Goal: Register for event/course

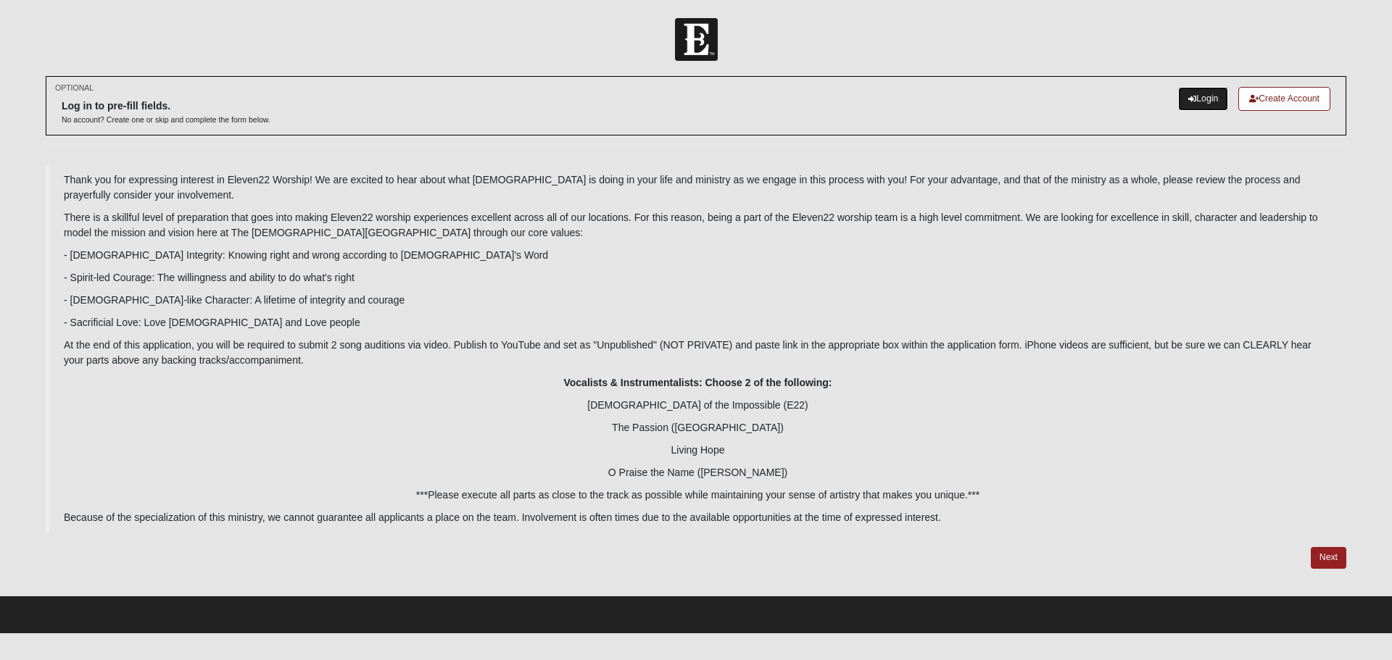
click at [1193, 98] on link "Login" at bounding box center [1203, 99] width 50 height 24
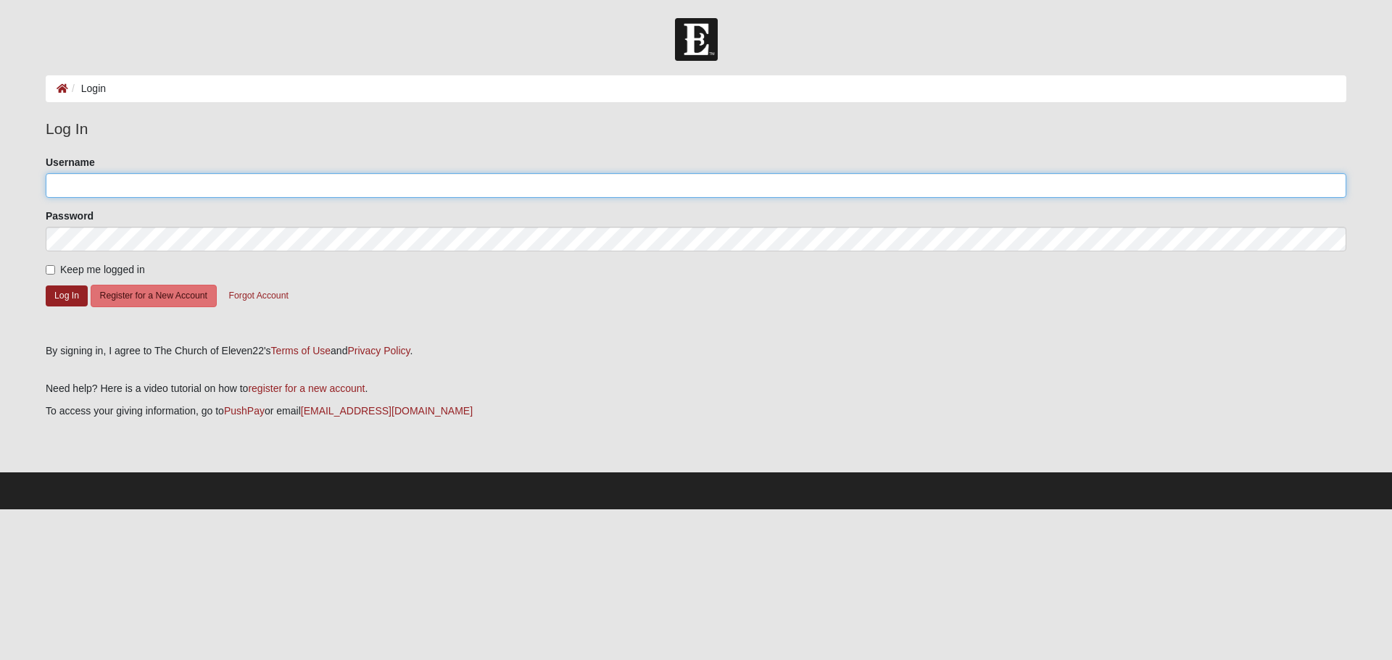
click at [121, 197] on input "Username" at bounding box center [696, 185] width 1301 height 25
type input "[EMAIL_ADDRESS][DOMAIN_NAME]"
click at [138, 292] on button "Register for a New Account" at bounding box center [154, 296] width 126 height 22
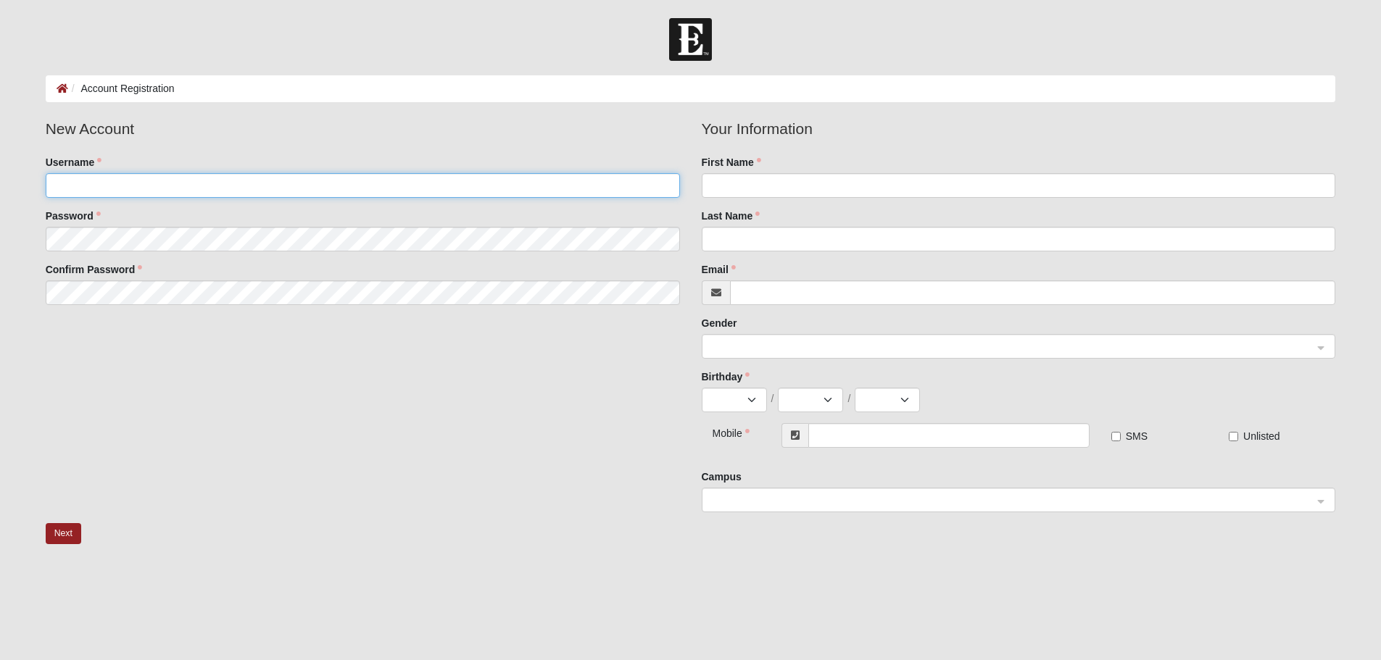
click at [339, 183] on input "Username" at bounding box center [363, 185] width 634 height 25
type input "sjhartiens"
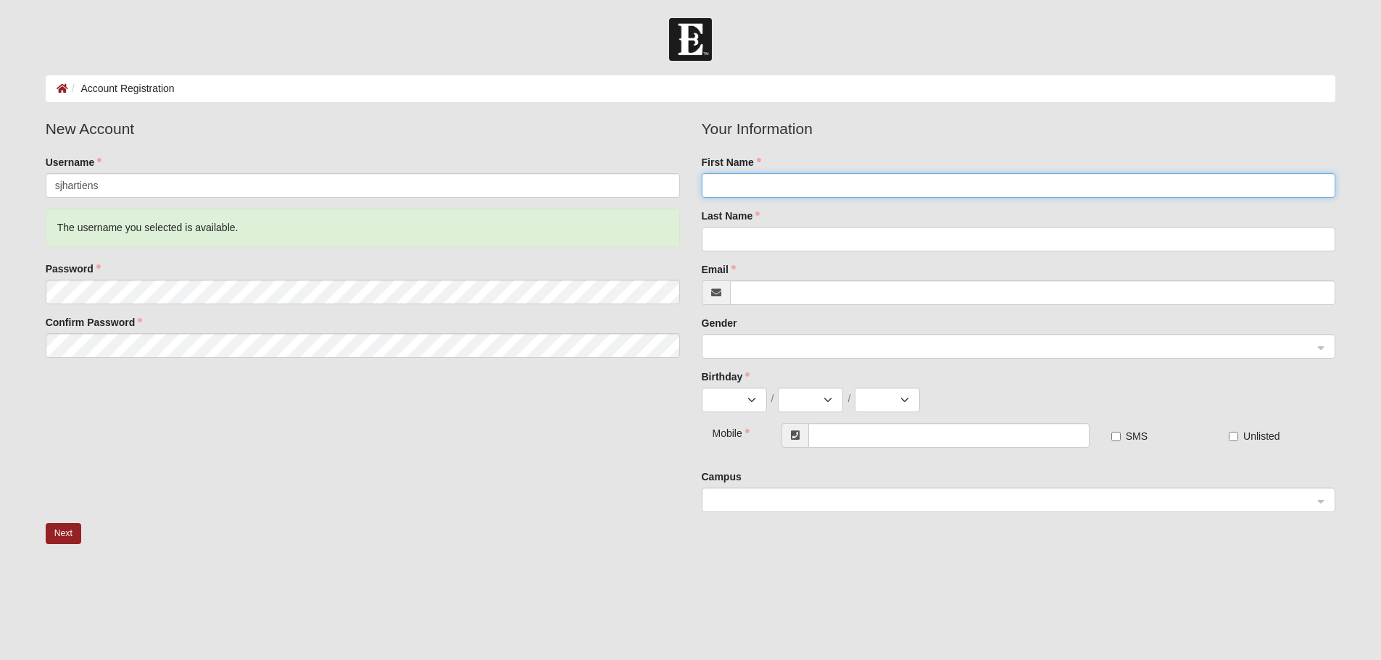
click at [760, 185] on input "First Name" at bounding box center [1019, 185] width 634 height 25
type input "Samuel"
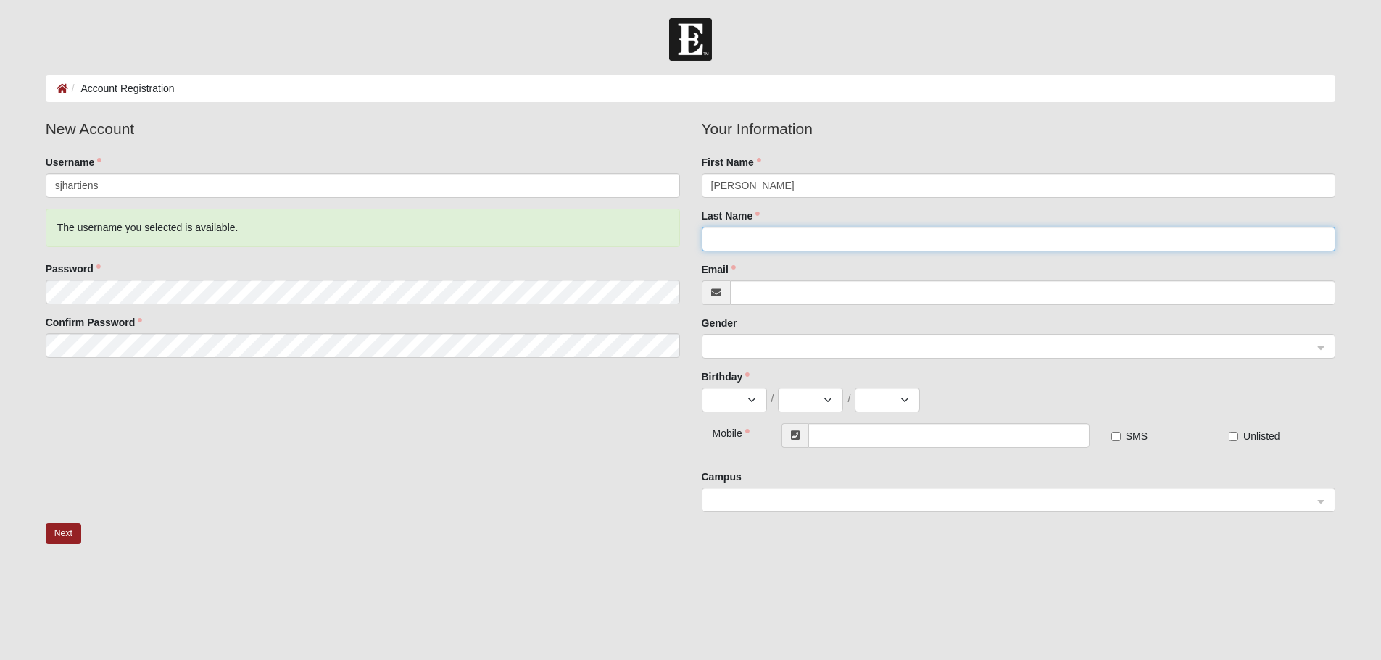
type input "Hartiens"
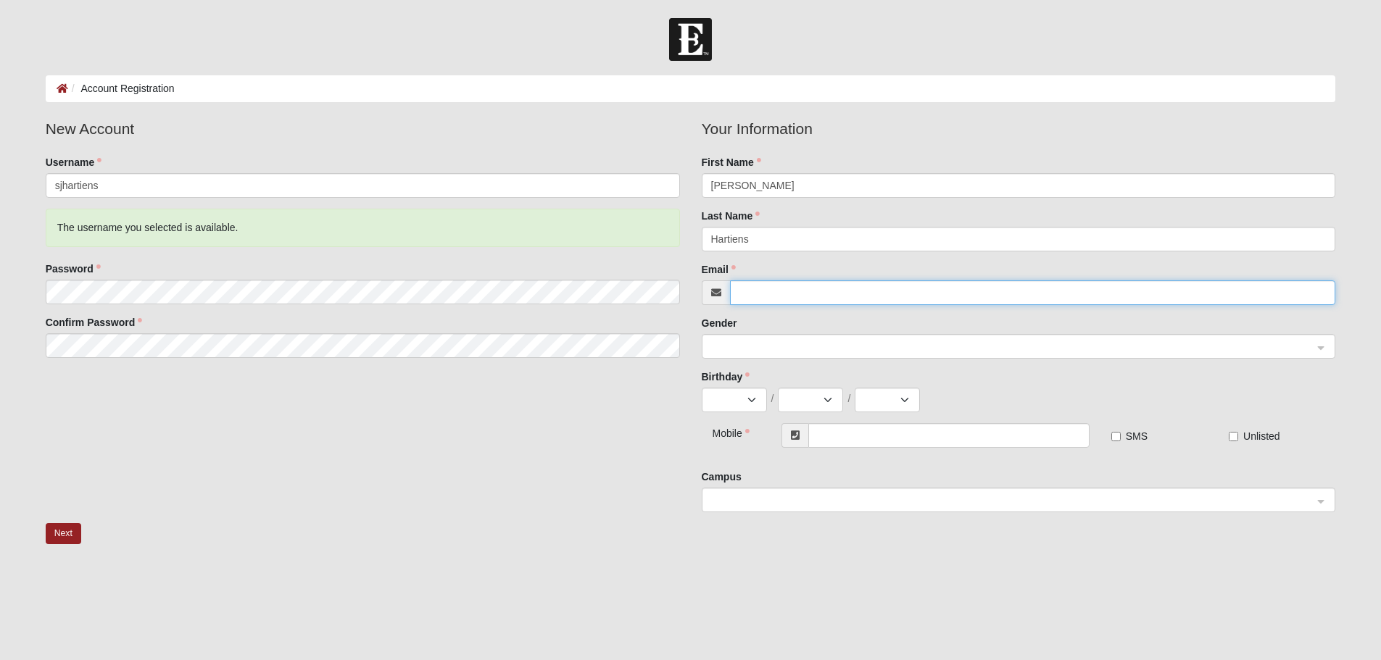
type input "sjhartiens@gmail.com"
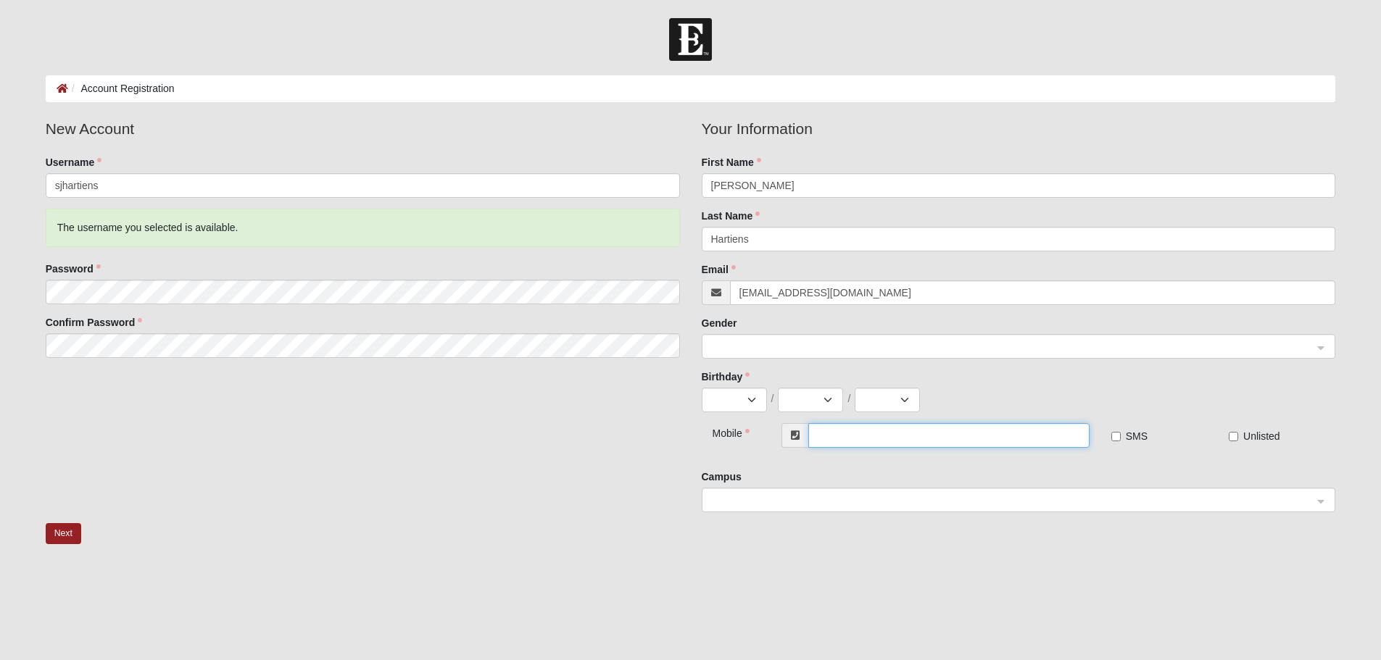
type input "(904) 612-3180"
type input "Sam"
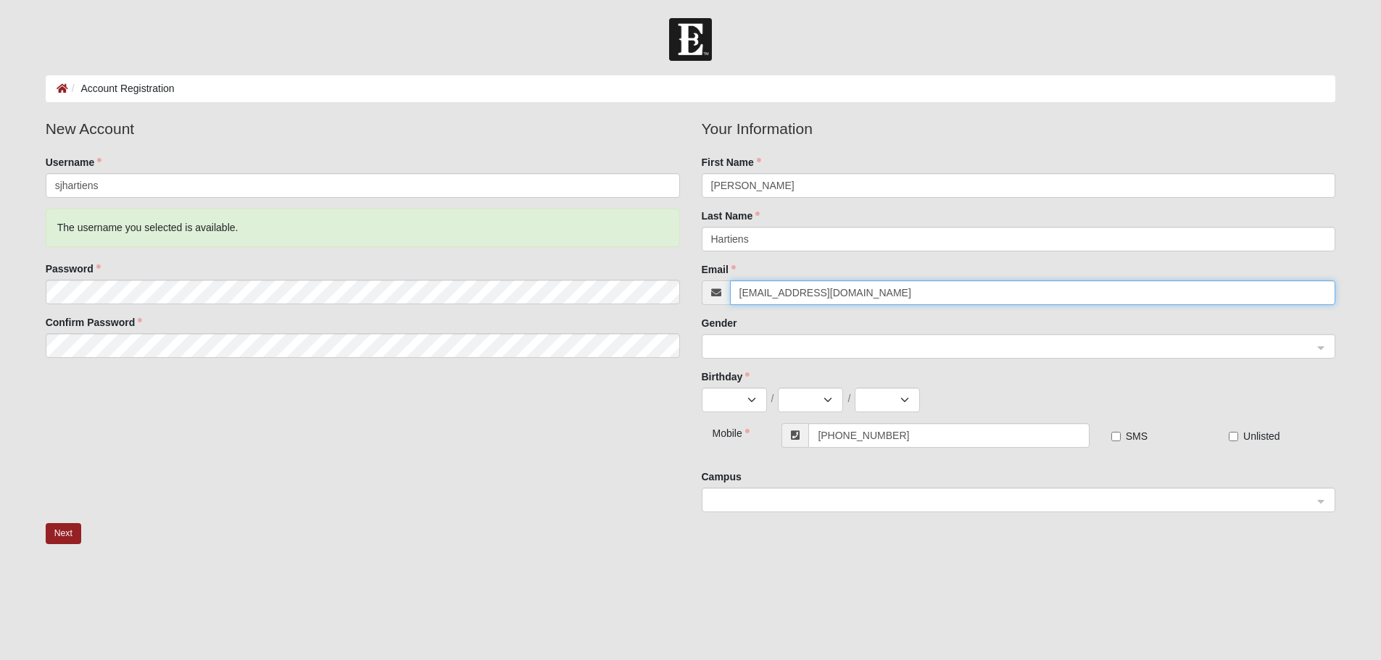
click at [745, 303] on input "sjhartiens@gmail.com" at bounding box center [1033, 293] width 606 height 25
click at [755, 320] on div "Gender" at bounding box center [1019, 337] width 634 height 43
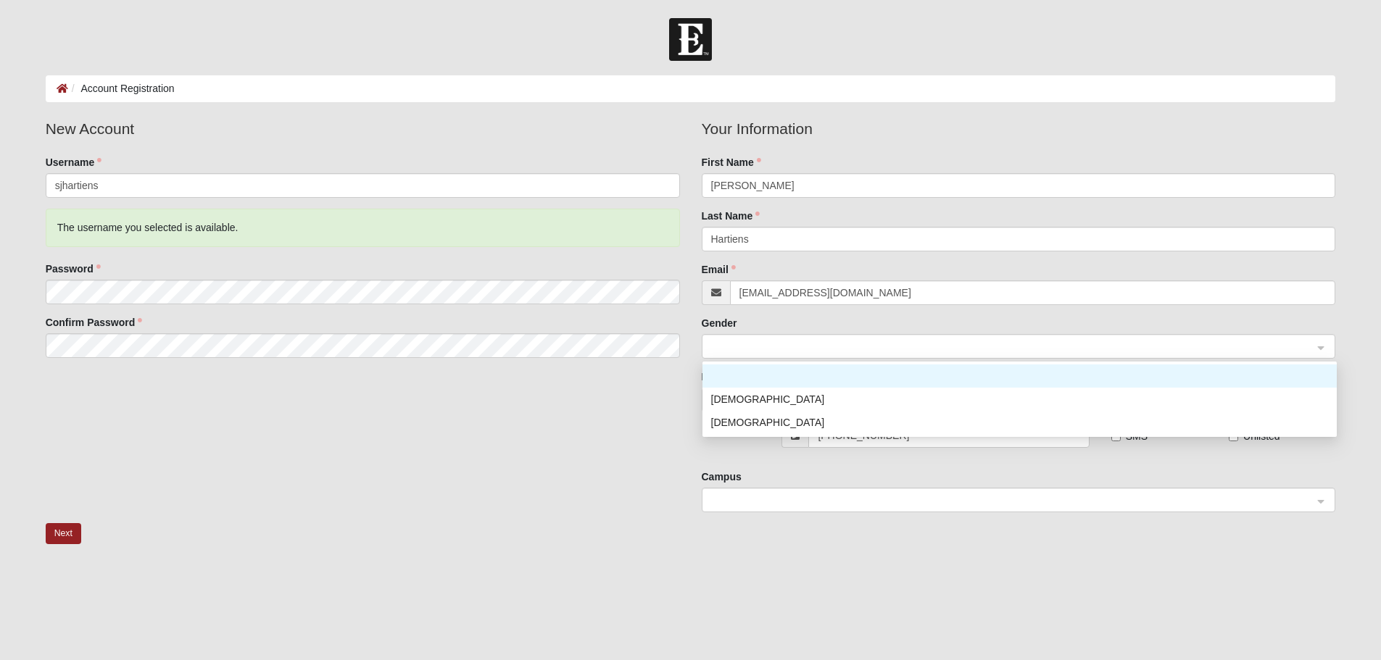
click at [756, 345] on span at bounding box center [1012, 347] width 602 height 16
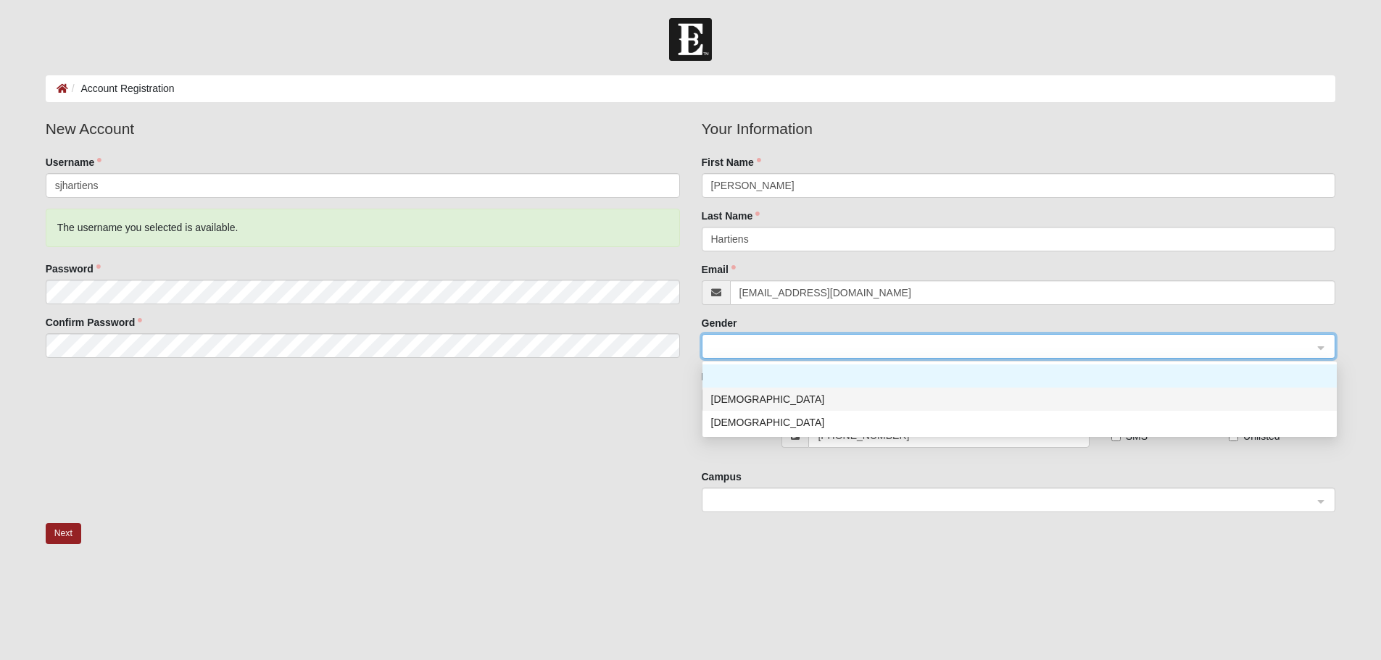
click at [748, 401] on div "Male" at bounding box center [1019, 400] width 617 height 16
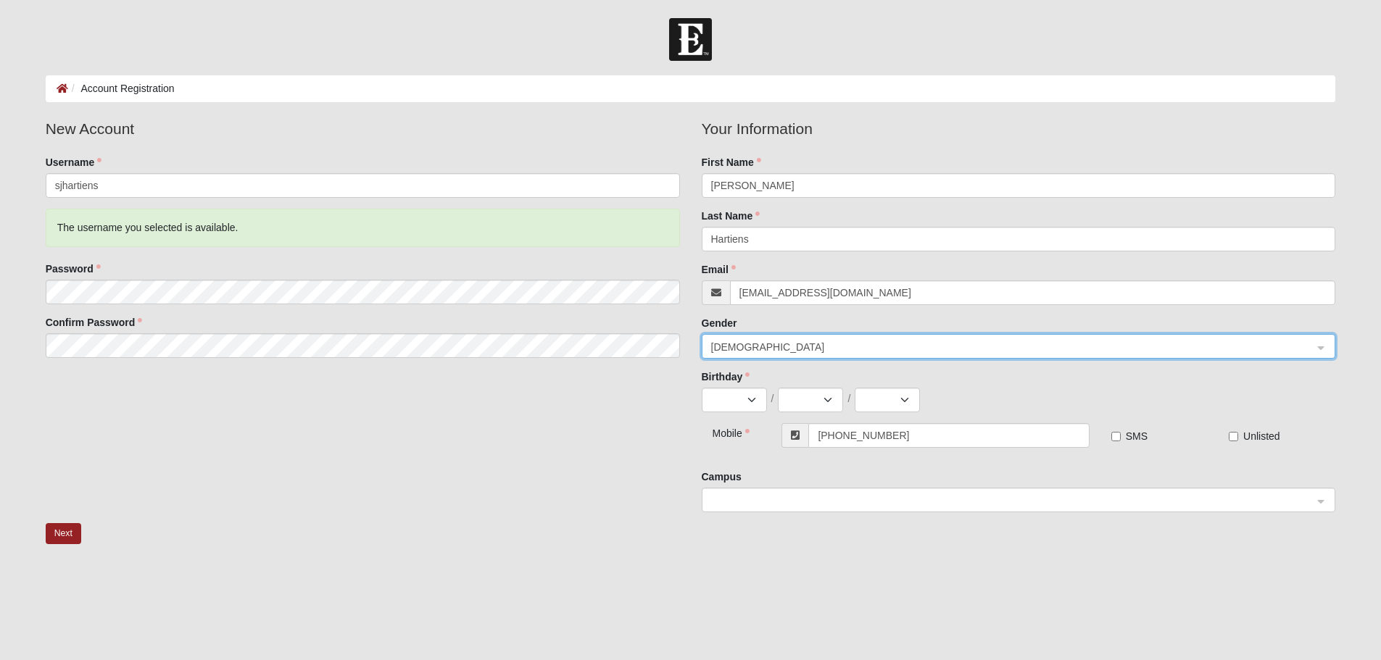
click at [755, 418] on fieldset "Your Information First Name Sam Last Name Hartiens Email sjhartiens@gmail.com G…" at bounding box center [1019, 270] width 634 height 306
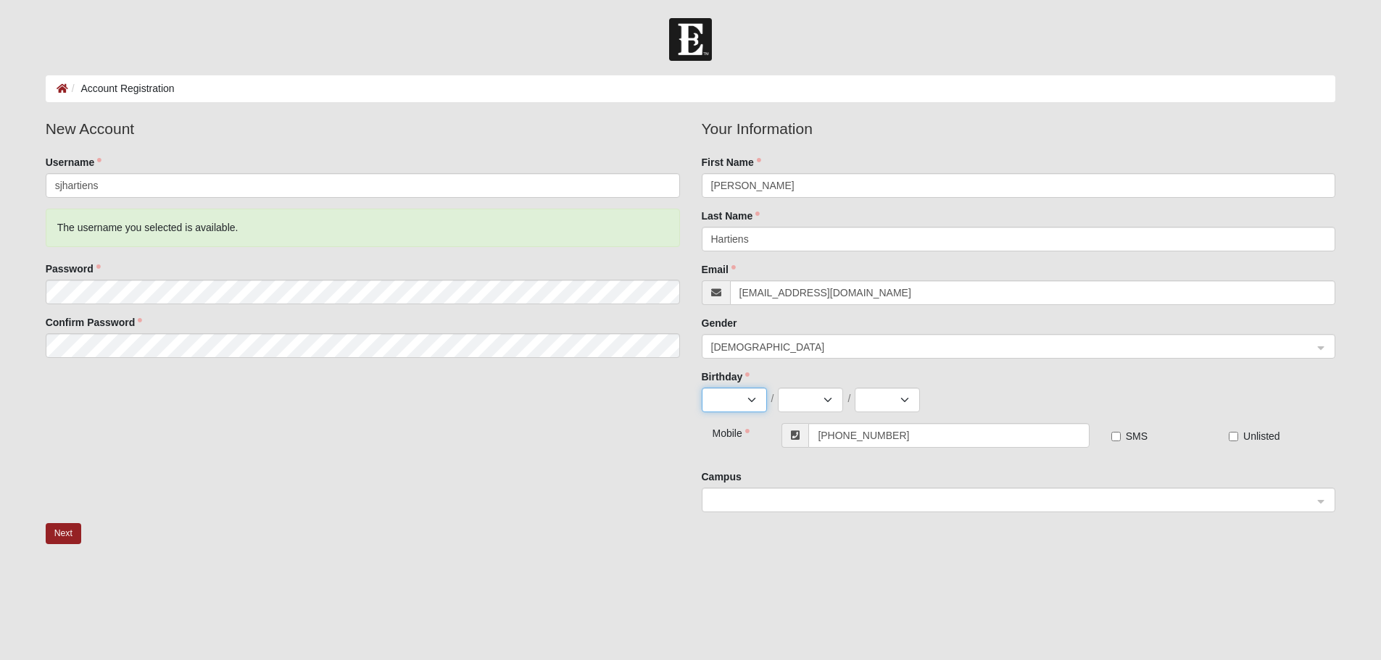
click at [750, 402] on select "Jan Feb Mar Apr May Jun Jul Aug Sep Oct Nov Dec" at bounding box center [734, 400] width 65 height 25
select select "1"
click at [702, 388] on select "Jan Feb Mar Apr May Jun Jul Aug Sep Oct Nov Dec" at bounding box center [734, 400] width 65 height 25
click at [815, 395] on select "1 2 3 4 5 6 7 8 9 10 11 12 13 14 15 16 17 18 19 20 21 22 23 24 25 26 27 28 29 3…" at bounding box center [810, 400] width 65 height 25
select select "22"
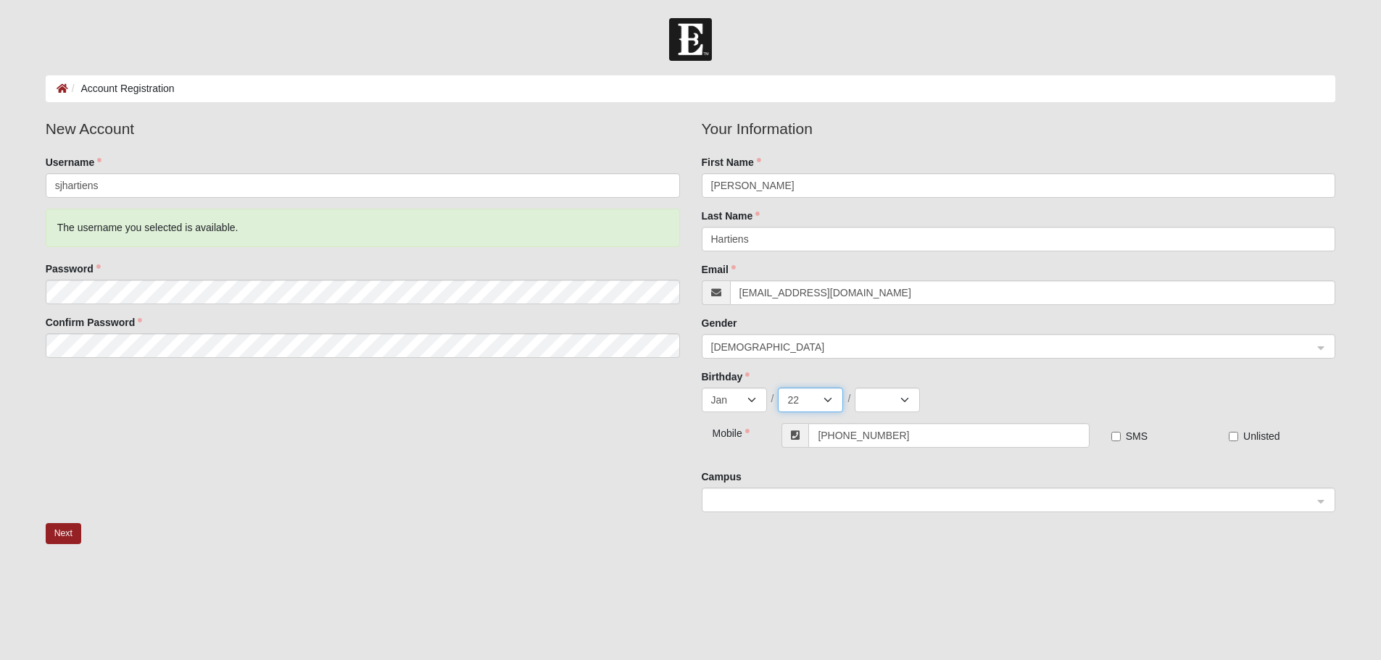
click at [778, 388] on select "1 2 3 4 5 6 7 8 9 10 11 12 13 14 15 16 17 18 19 20 21 22 23 24 25 26 27 28 29 3…" at bounding box center [810, 400] width 65 height 25
click at [887, 407] on select "2025 2024 2023 2022 2021 2020 2019 2018 2017 2016 2015 2014 2013 2012 2011 2010…" at bounding box center [887, 400] width 65 height 25
select select "1996"
click at [855, 388] on select "2025 2024 2023 2022 2021 2020 2019 2018 2017 2016 2015 2014 2013 2012 2011 2010…" at bounding box center [887, 400] width 65 height 25
click at [980, 360] on fieldset "Your Information First Name Sam Last Name Hartiens Email sjhartiens@gmail.com G…" at bounding box center [1019, 270] width 634 height 306
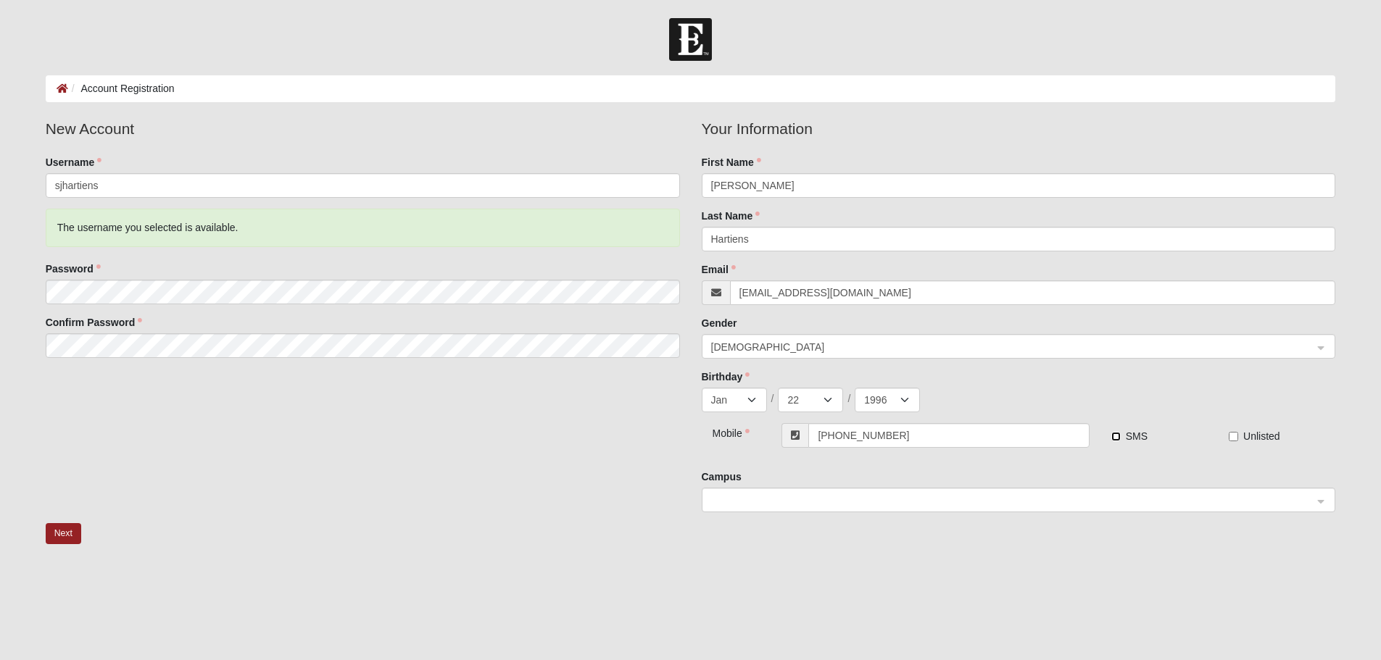
click at [1119, 439] on input "SMS" at bounding box center [1115, 436] width 9 height 9
checkbox input "true"
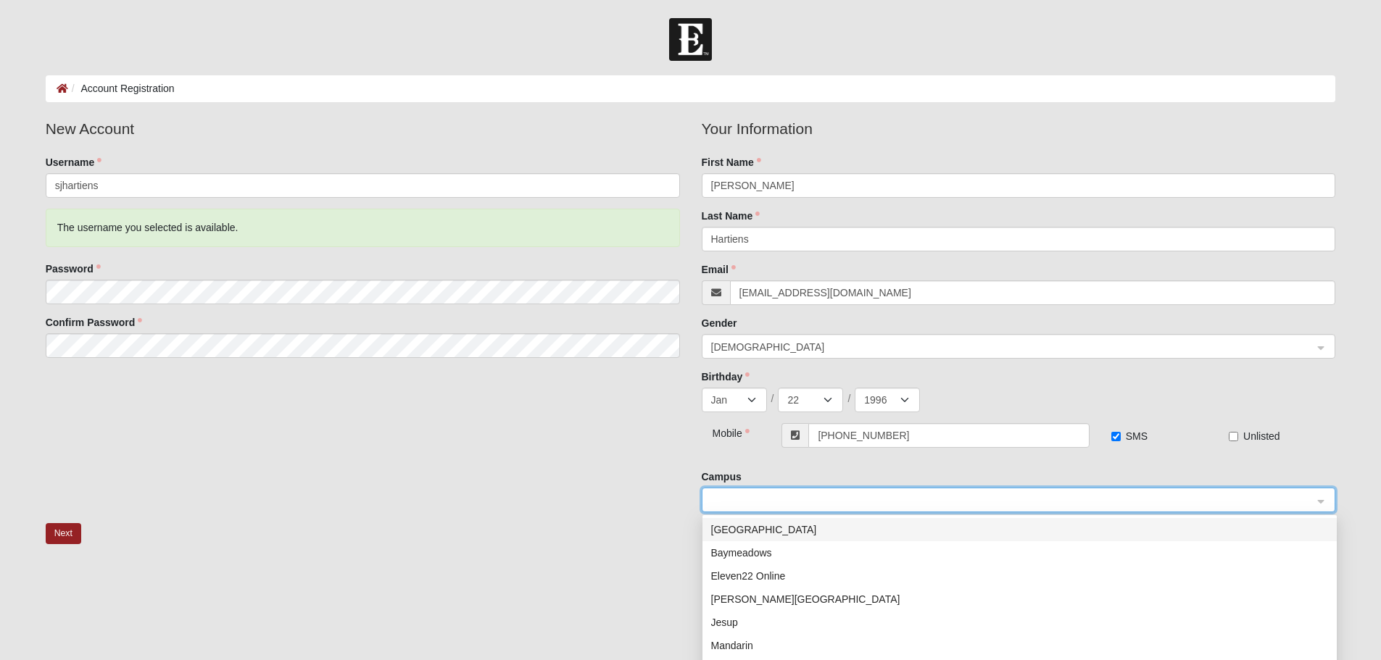
click at [819, 491] on input "search" at bounding box center [1014, 500] width 607 height 22
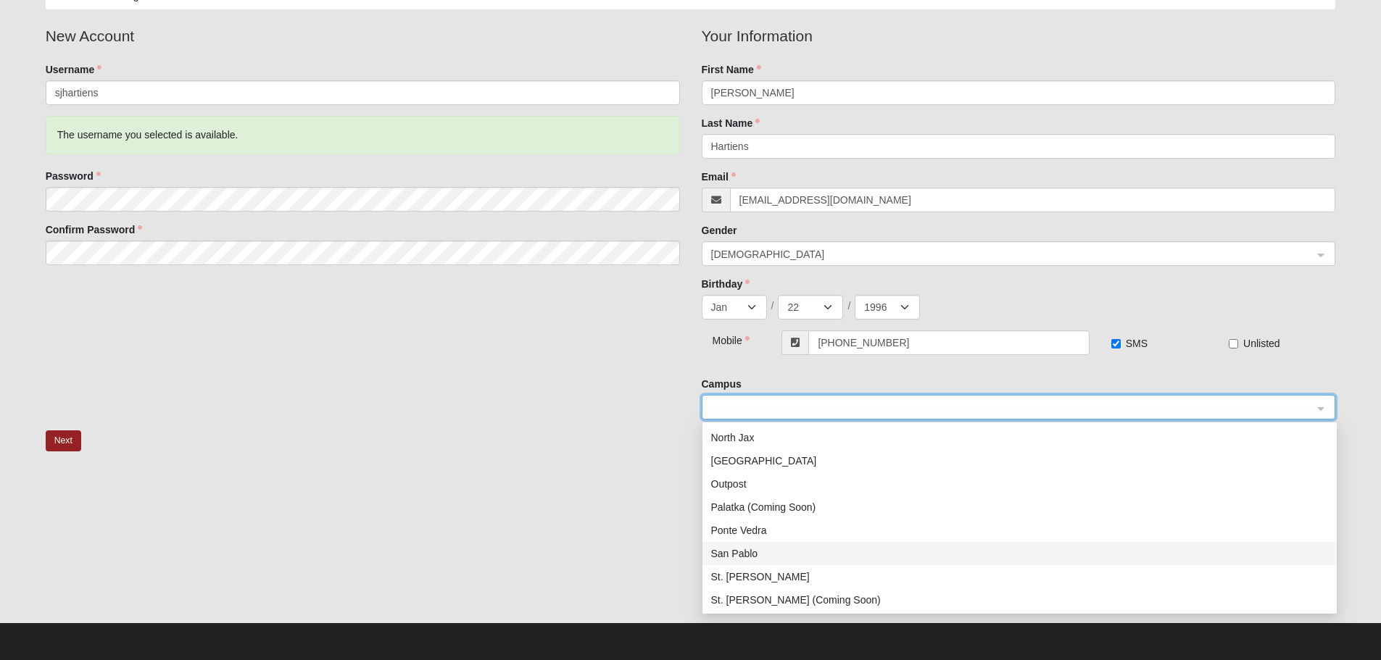
scroll to position [113, 0]
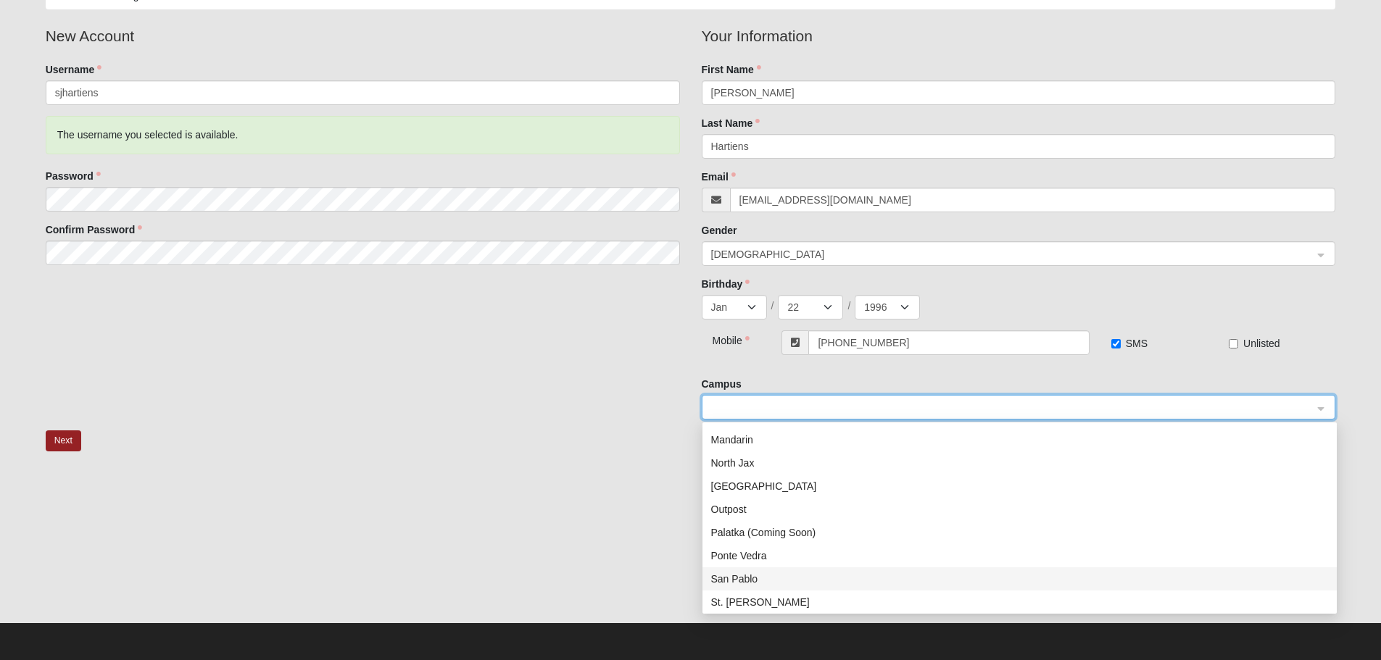
click at [765, 579] on div "San Pablo" at bounding box center [1019, 579] width 617 height 16
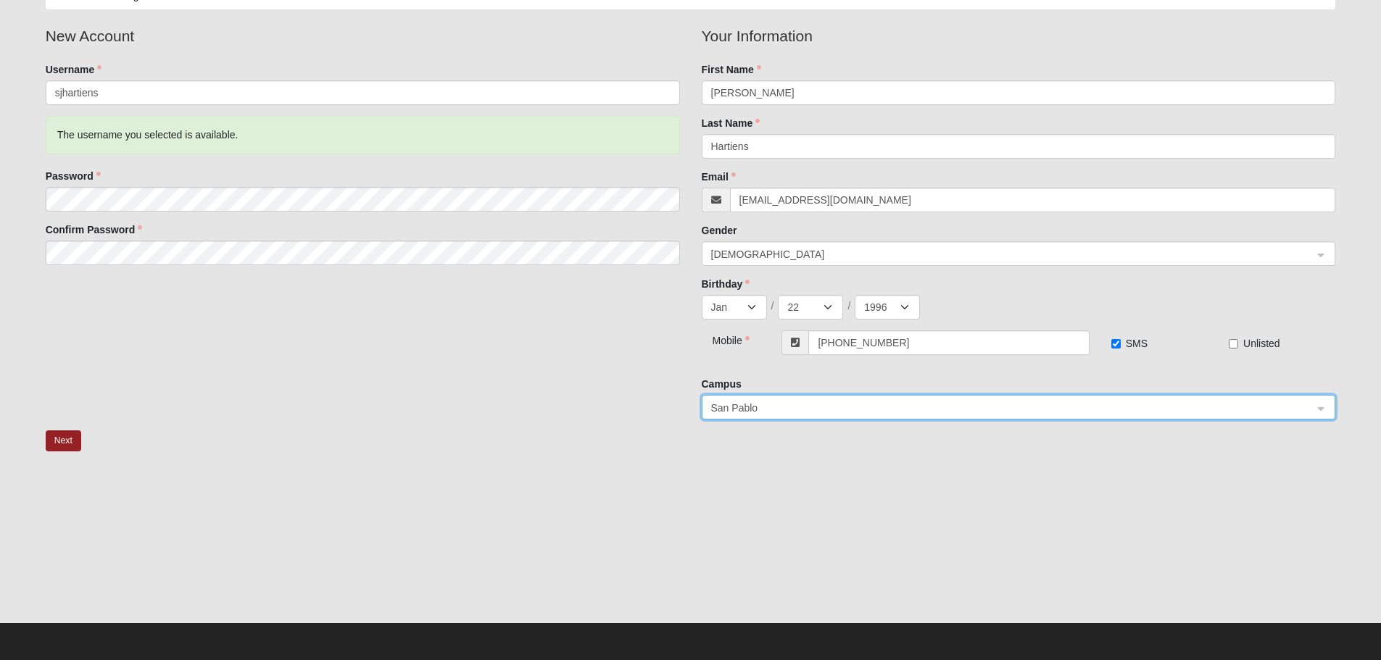
click at [603, 515] on div at bounding box center [691, 549] width 1291 height 145
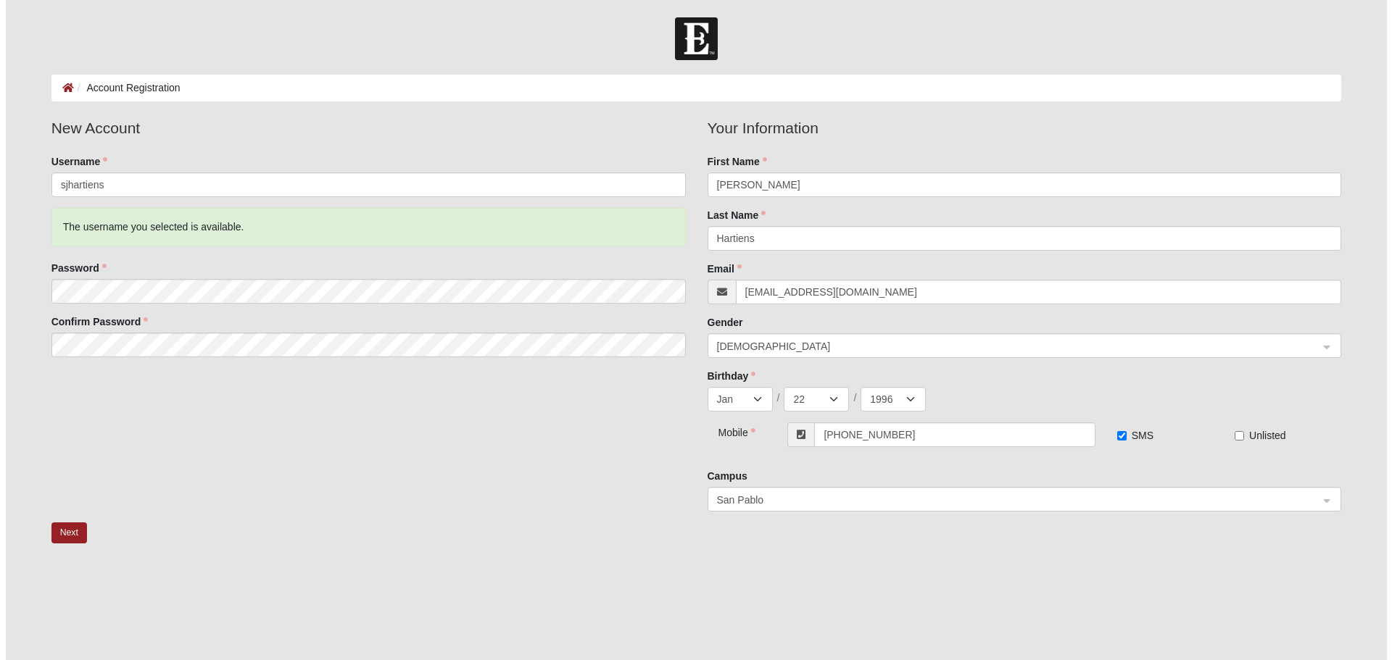
scroll to position [0, 0]
click at [60, 523] on button "Next" at bounding box center [64, 533] width 36 height 21
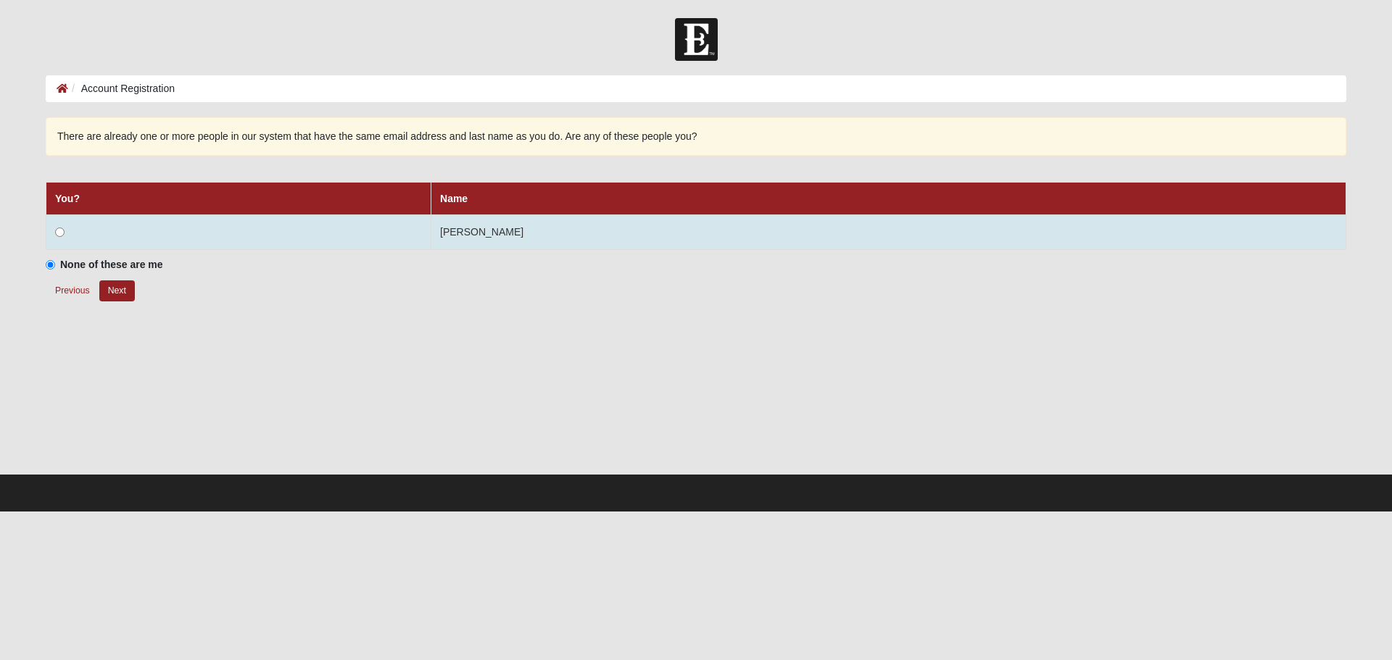
click at [293, 231] on td at bounding box center [238, 232] width 385 height 35
click at [69, 233] on td at bounding box center [238, 232] width 385 height 35
click at [58, 233] on input "radio" at bounding box center [59, 232] width 9 height 9
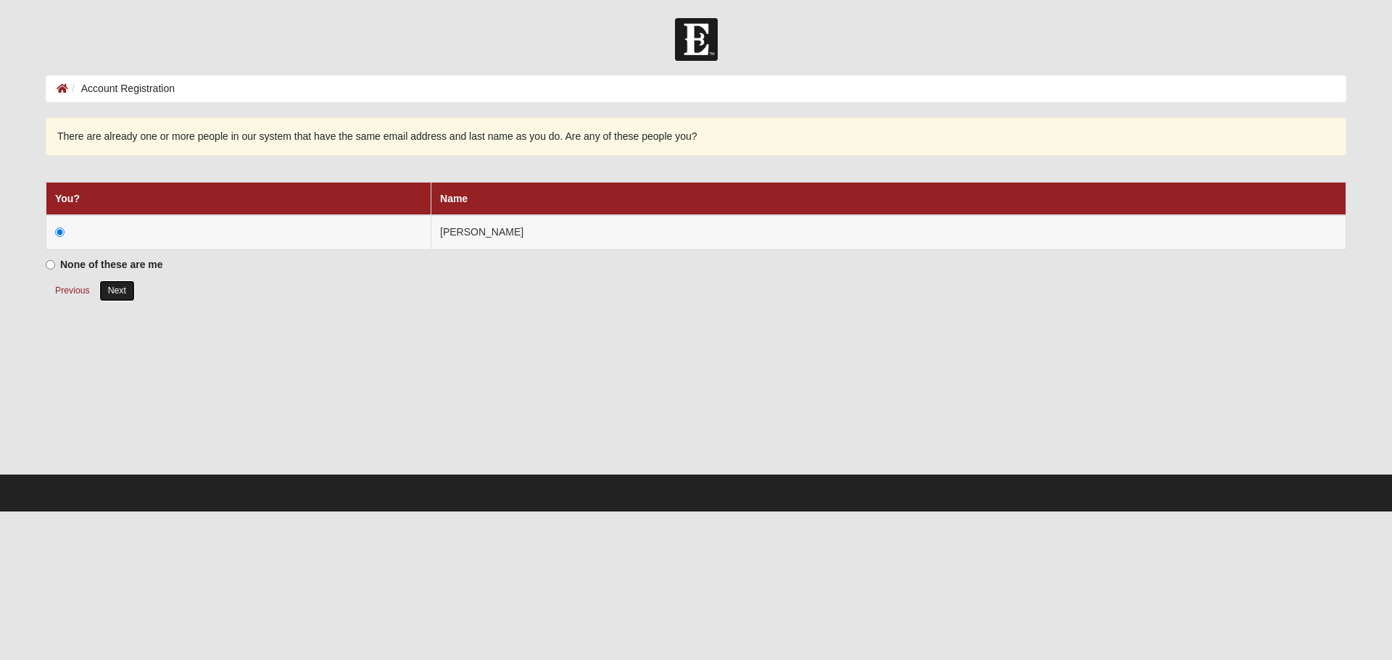
click at [115, 291] on button "Next" at bounding box center [117, 291] width 36 height 21
radio input "true"
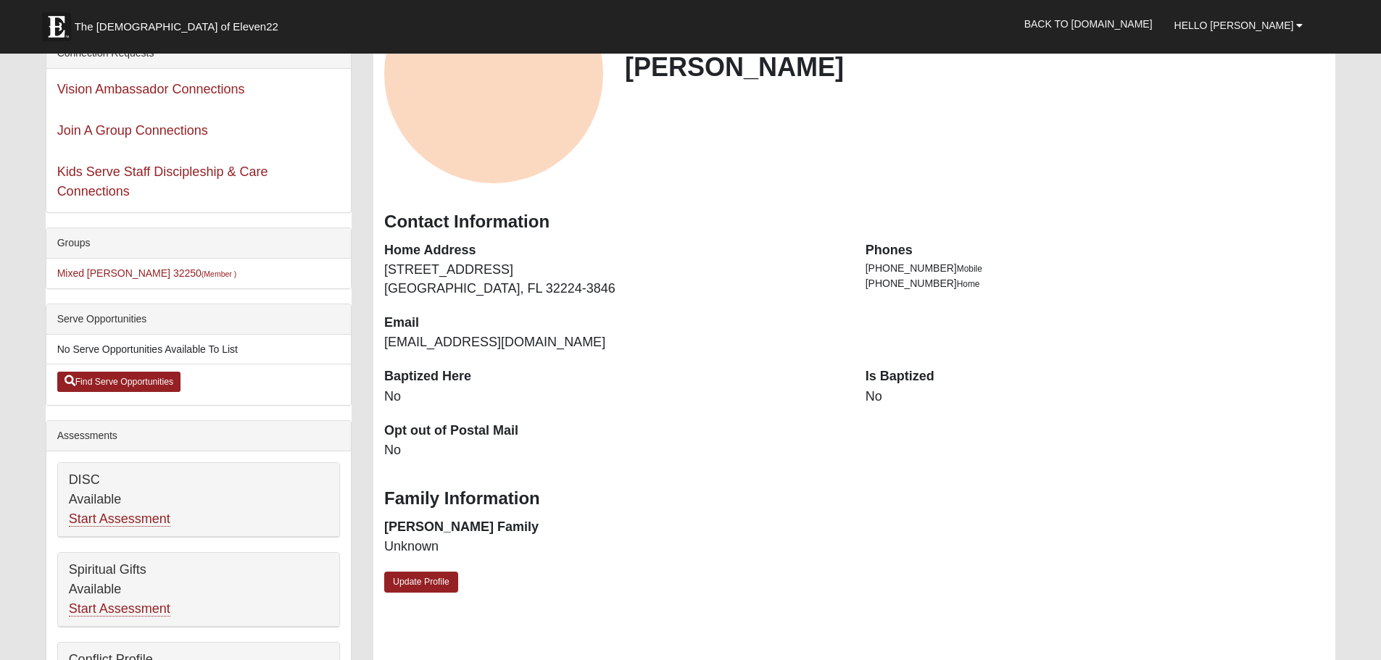
scroll to position [218, 0]
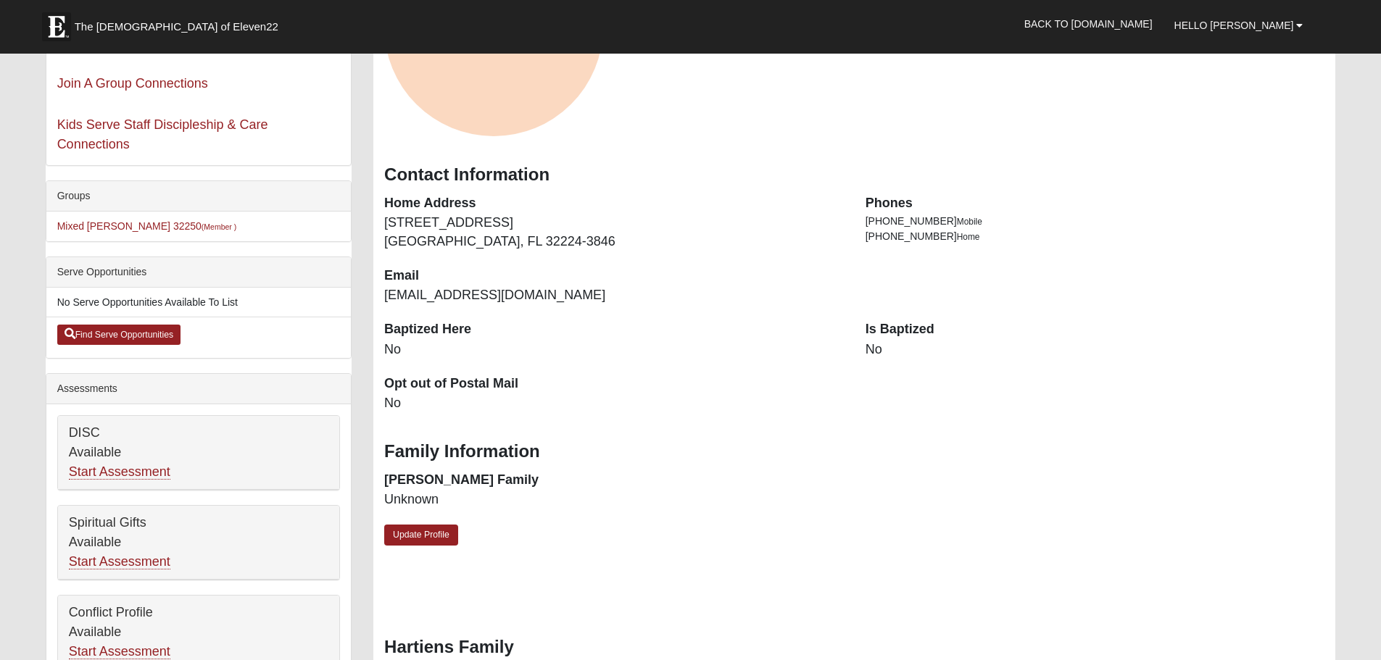
click at [447, 523] on div "Foster Family Unknown" at bounding box center [613, 498] width 481 height 54
click at [444, 531] on link "Update Profile" at bounding box center [421, 535] width 74 height 21
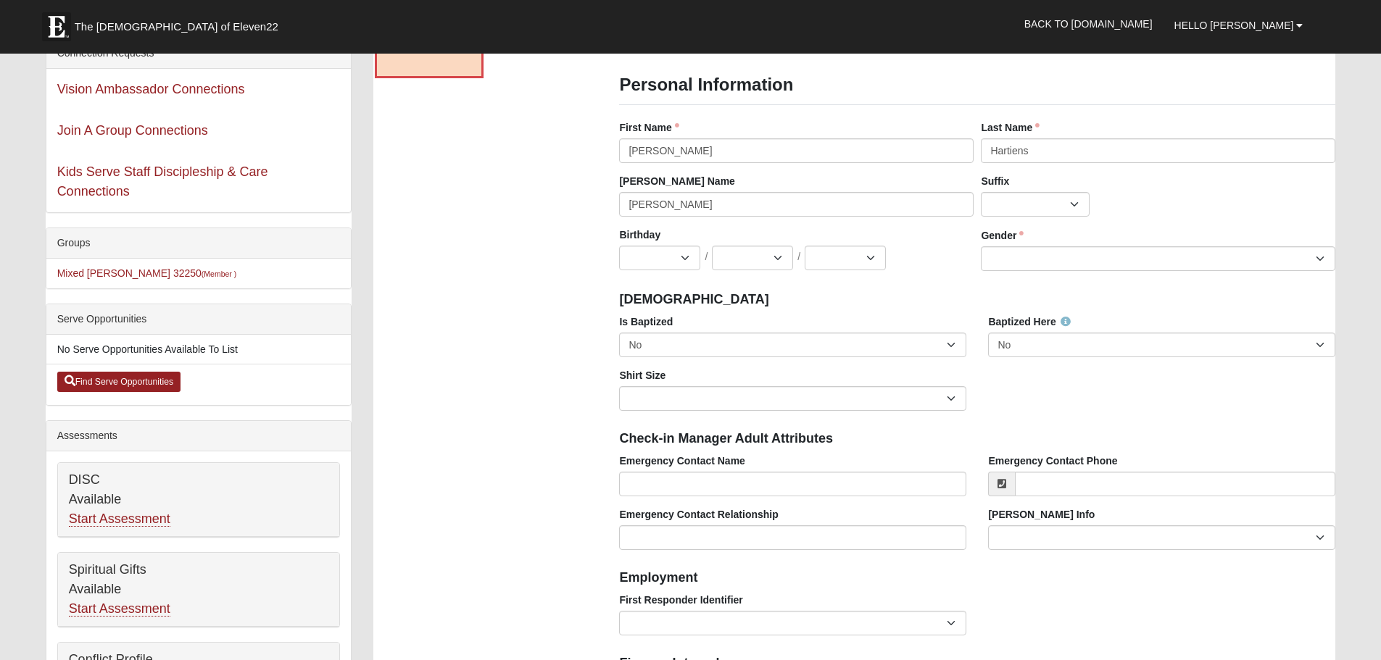
scroll to position [145, 0]
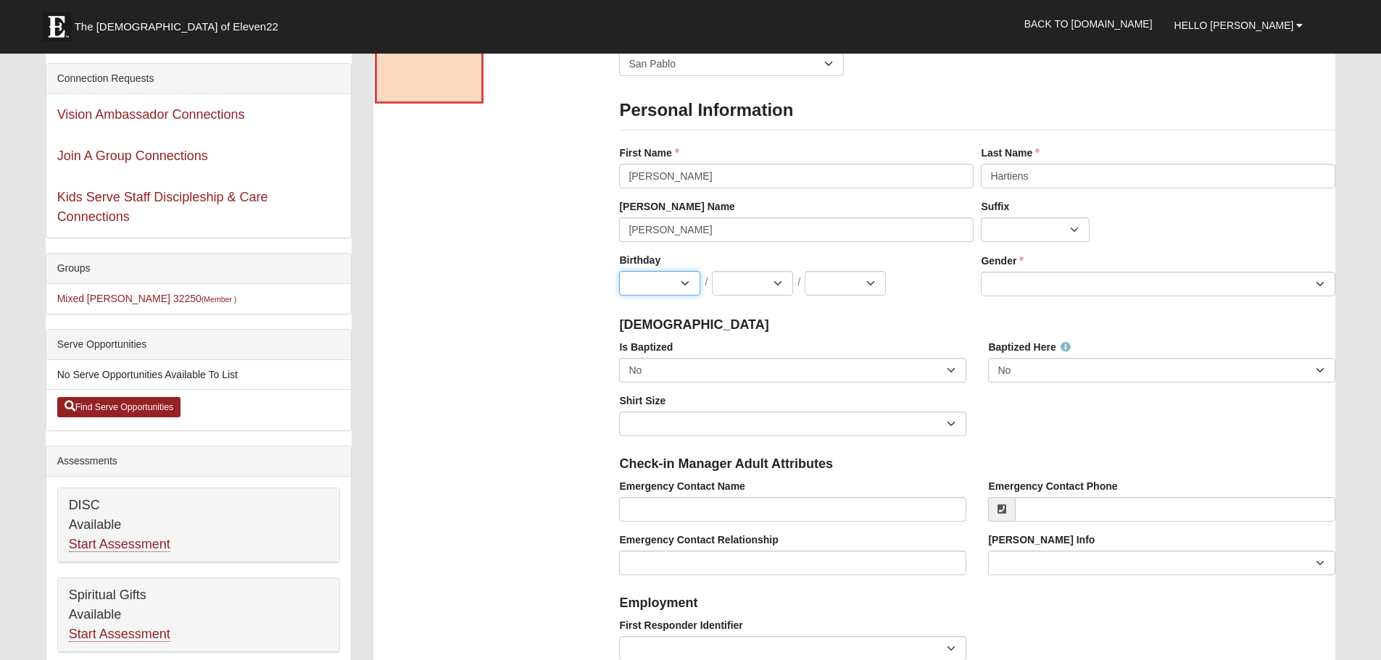
click at [666, 293] on select "Jan Feb Mar Apr May Jun Jul Aug Sep Oct Nov Dec" at bounding box center [659, 283] width 81 height 25
select select "1"
click at [619, 271] on select "Jan Feb Mar Apr May Jun Jul Aug Sep Oct Nov Dec" at bounding box center [659, 283] width 81 height 25
click at [742, 284] on select "1 2 3 4 5 6 7 8 9 10 11 12 13 14 15 16 17 18 19 20 21 22 23 24 25 26 27 28 29 3…" at bounding box center [752, 283] width 81 height 25
select select "22"
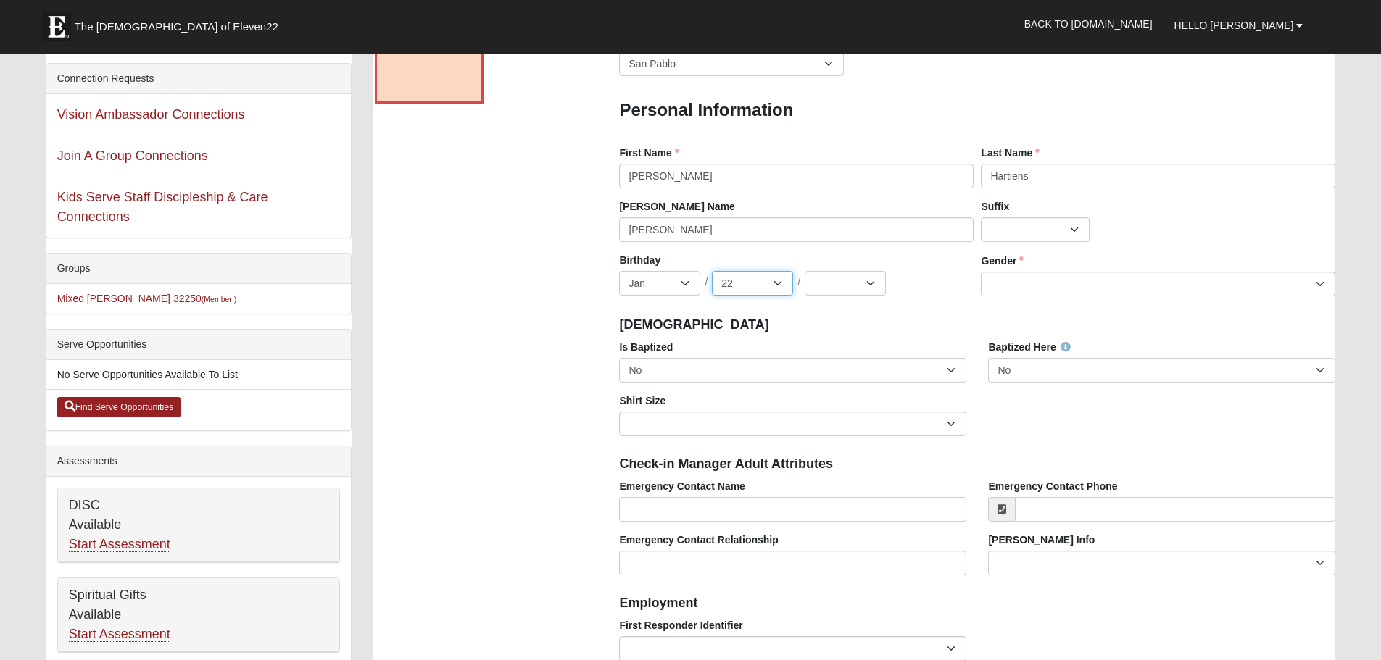
click at [712, 271] on select "1 2 3 4 5 6 7 8 9 10 11 12 13 14 15 16 17 18 19 20 21 22 23 24 25 26 27 28 29 3…" at bounding box center [752, 283] width 81 height 25
click at [853, 298] on div "Birthday Jan Feb Mar Apr May Jun Jul Aug Sep Oct Nov Dec / 1 2 3 4 5 6 7 8 9 10…" at bounding box center [797, 280] width 362 height 54
click at [853, 290] on select "2025 2024 2023 2022 2021 2020 2019 2018 2017 2016 2015 2014 2013 2012 2011 2010…" at bounding box center [845, 283] width 81 height 25
select select "1996"
click at [805, 271] on select "2025 2024 2023 2022 2021 2020 2019 2018 2017 2016 2015 2014 2013 2012 2011 2010…" at bounding box center [845, 283] width 81 height 25
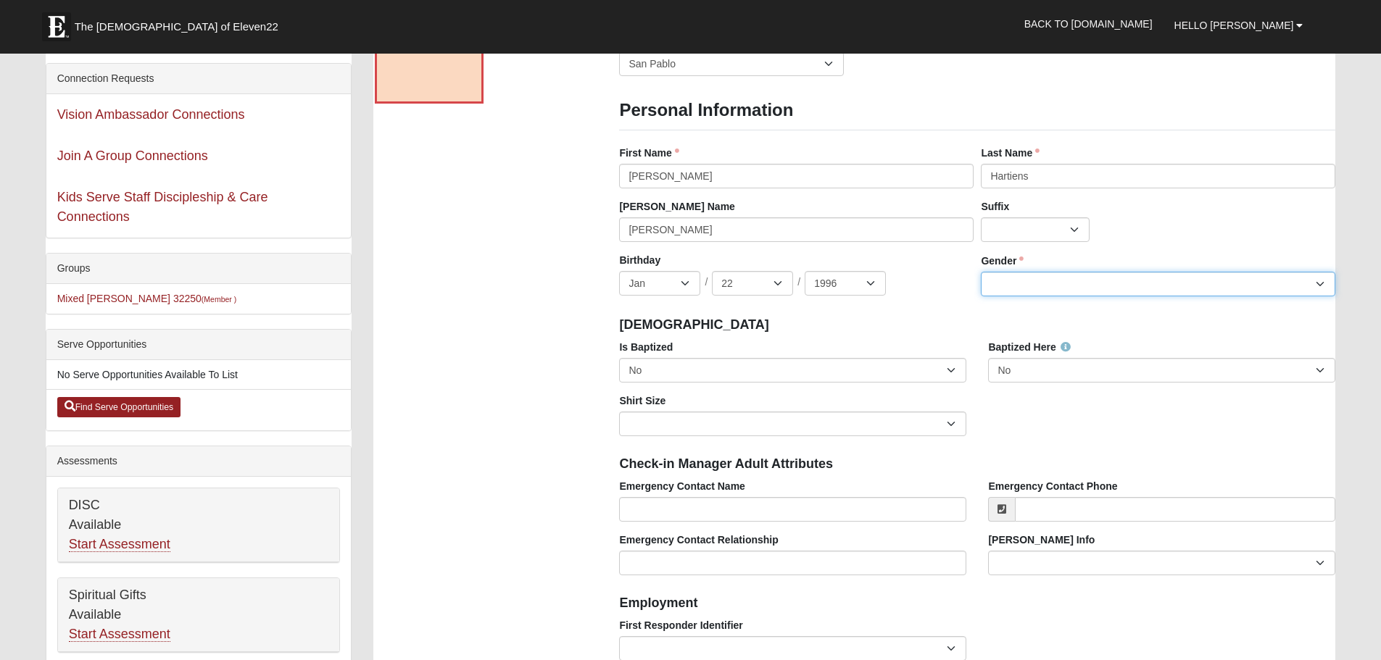
click at [1030, 276] on select "Male Female" at bounding box center [1158, 284] width 355 height 25
select select "Male"
click at [981, 272] on select "Male Female" at bounding box center [1158, 284] width 355 height 25
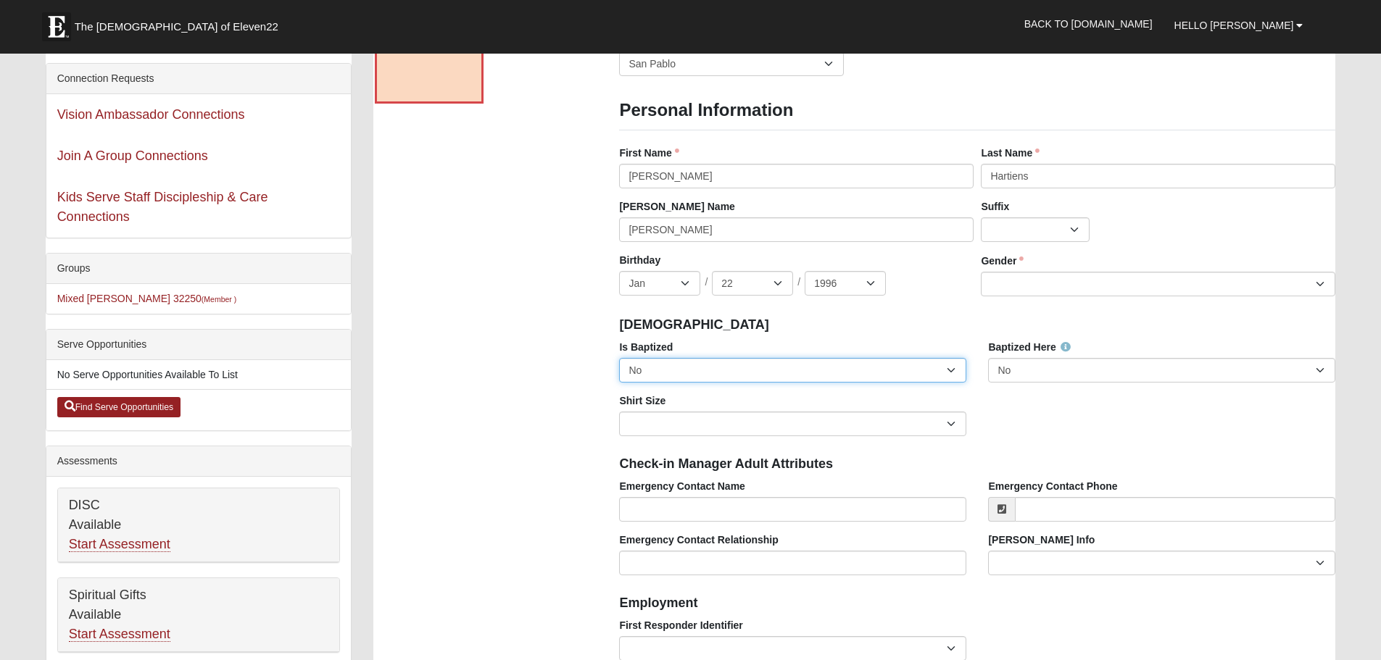
click at [772, 372] on select "No Yes" at bounding box center [792, 370] width 347 height 25
select select "True"
click at [619, 358] on select "No Yes" at bounding box center [792, 370] width 347 height 25
click at [1045, 396] on div "Is Baptized No Yes Baptized Here No Yes Shirt Size Adult Small Adult Medium Adu…" at bounding box center [977, 393] width 738 height 107
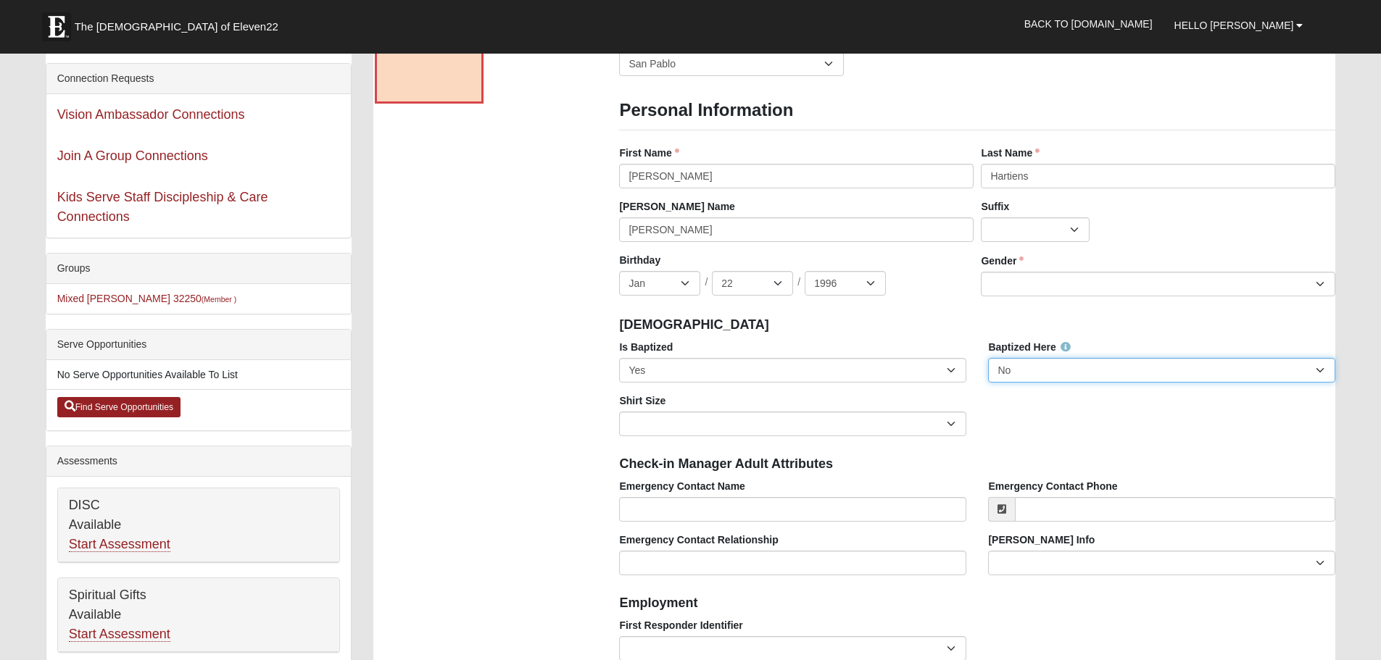
click at [1040, 375] on select "No Yes" at bounding box center [1161, 370] width 347 height 25
click at [988, 358] on select "No Yes" at bounding box center [1161, 370] width 347 height 25
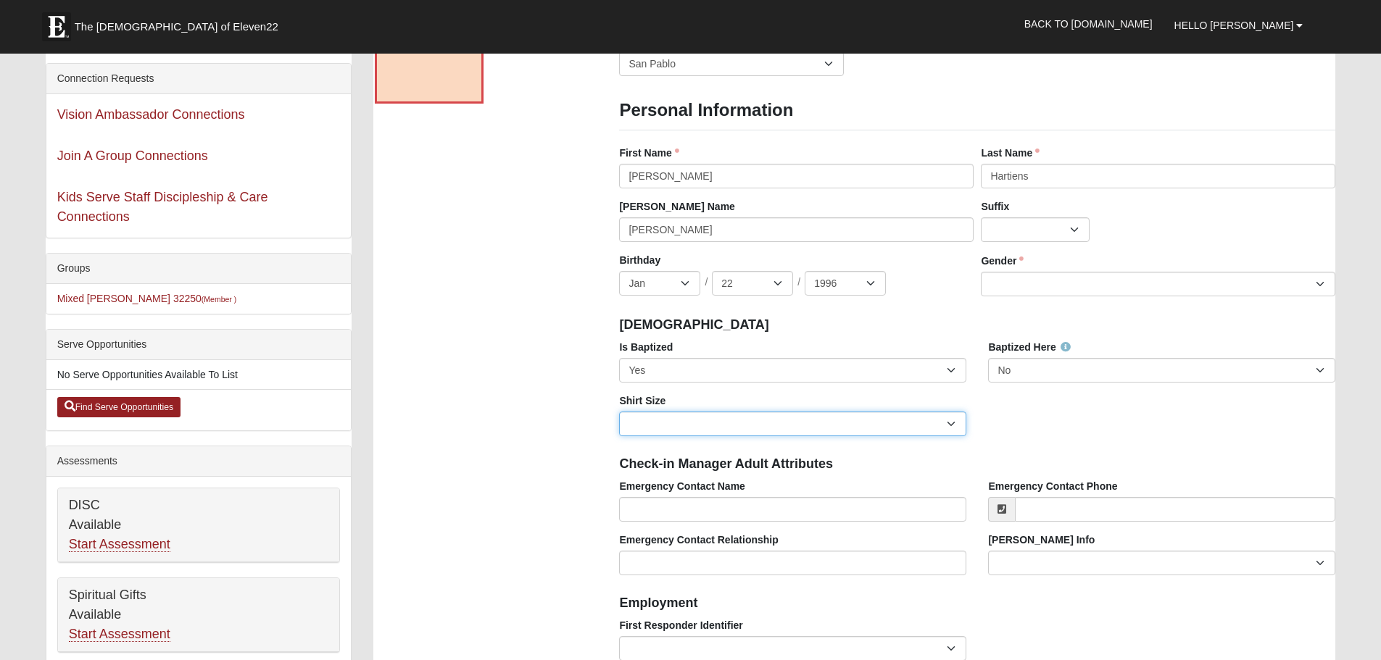
click at [711, 421] on select "Adult Small Adult Medium Adult Large Adult XL Adult XXL Adult 3XL Adult 4XL You…" at bounding box center [792, 424] width 347 height 25
select select "Adult XL"
click at [619, 412] on select "Adult Small Adult Medium Adult Large Adult XL Adult XXL Adult 3XL Adult 4XL You…" at bounding box center [792, 424] width 347 height 25
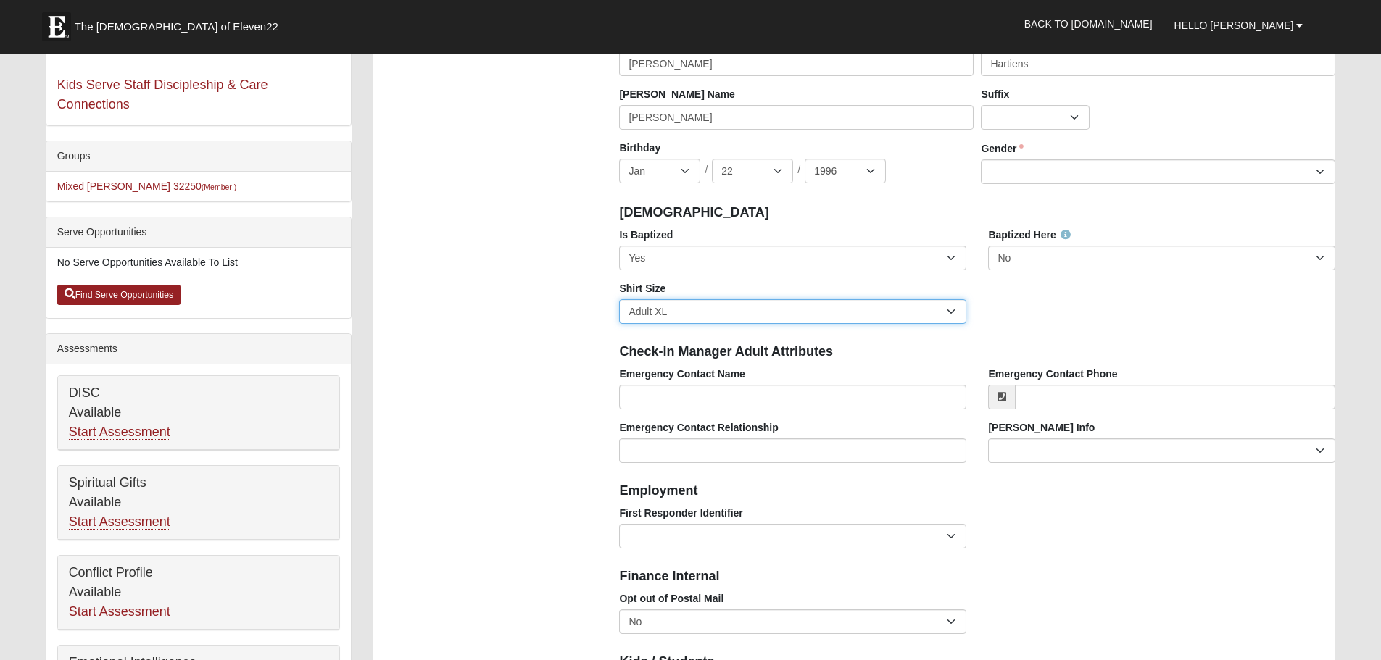
scroll to position [290, 0]
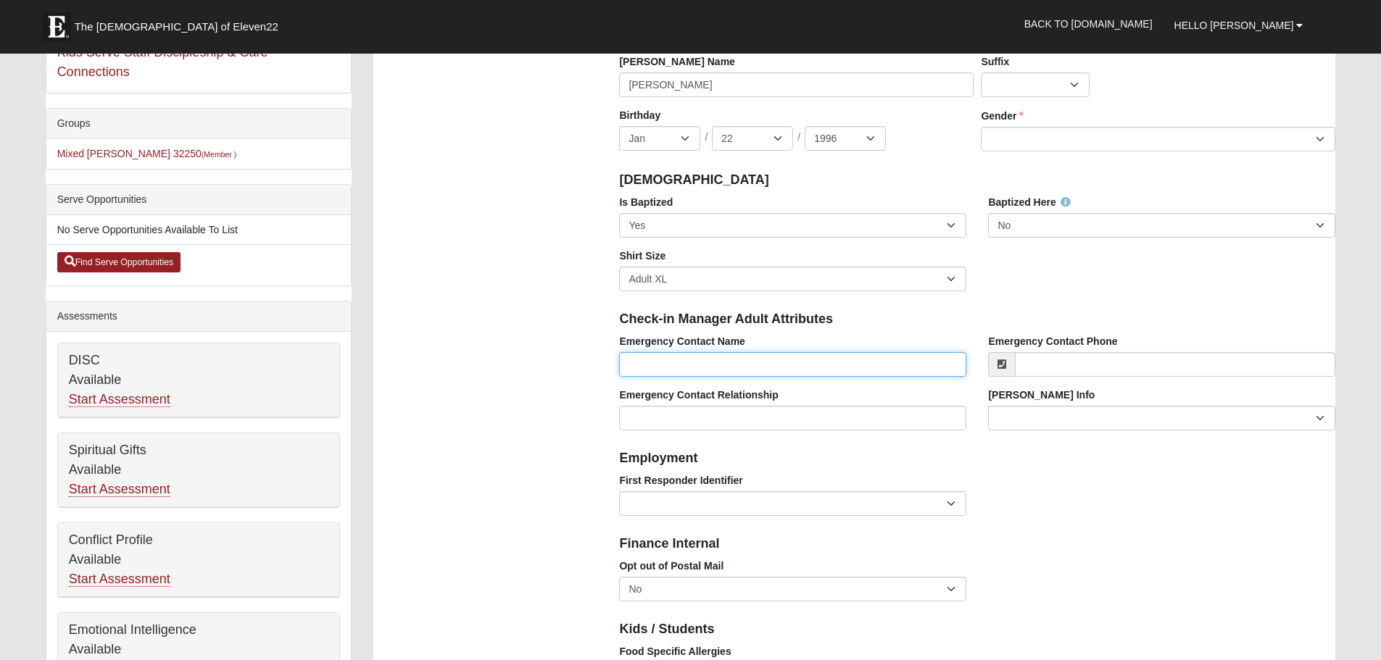
click at [765, 372] on input "Emergency Contact Name" at bounding box center [792, 364] width 347 height 25
type input "Lance Atkinson"
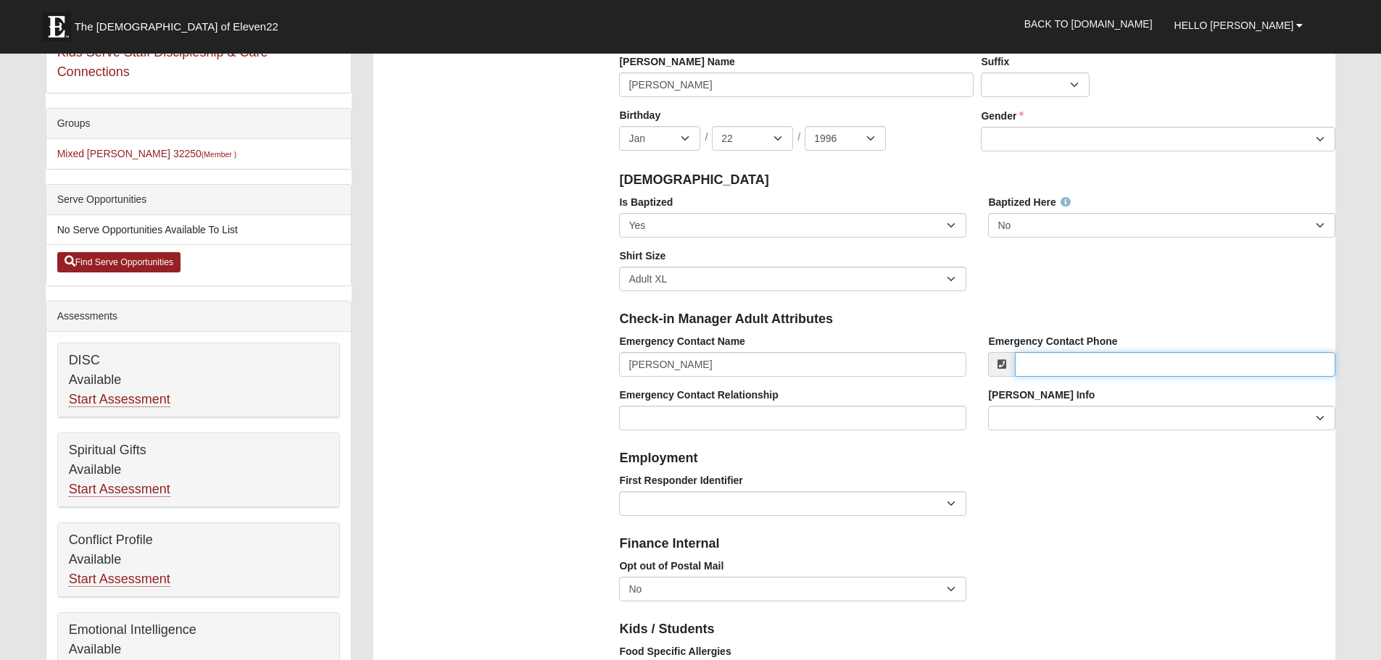
click at [1189, 376] on input "Emergency Contact Phone" at bounding box center [1175, 364] width 320 height 25
type input "(904) 624-0818"
click at [846, 418] on input "Emergency Contact Relationship" at bounding box center [792, 418] width 347 height 25
type input "F"
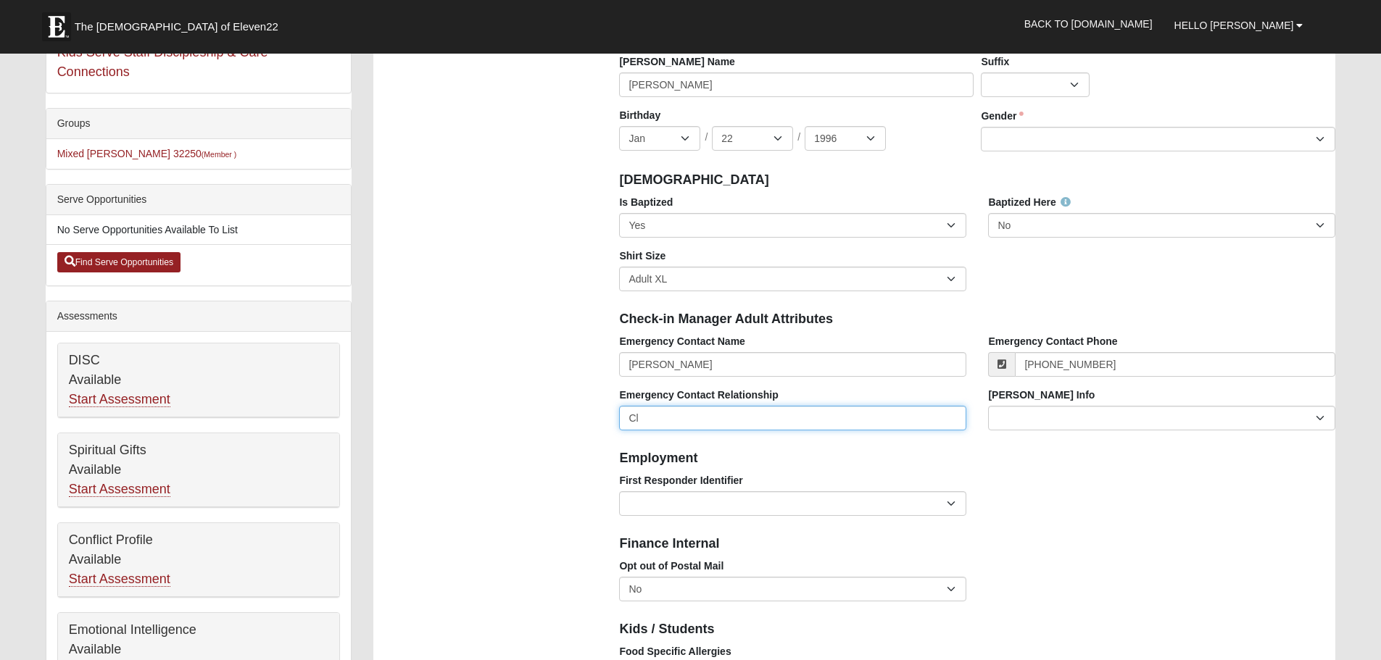
type input "C"
type input "Family Friend"
click at [1041, 417] on select "Current Foster Child Current Foster Parent Former Foster Child Former Foster Pa…" at bounding box center [1161, 418] width 347 height 25
click at [958, 470] on div "Employment" at bounding box center [977, 458] width 738 height 32
click at [774, 502] on select "EMT | Paramedic | Medical Firefighter | Fire Department Police Officer | Sherif…" at bounding box center [792, 504] width 347 height 25
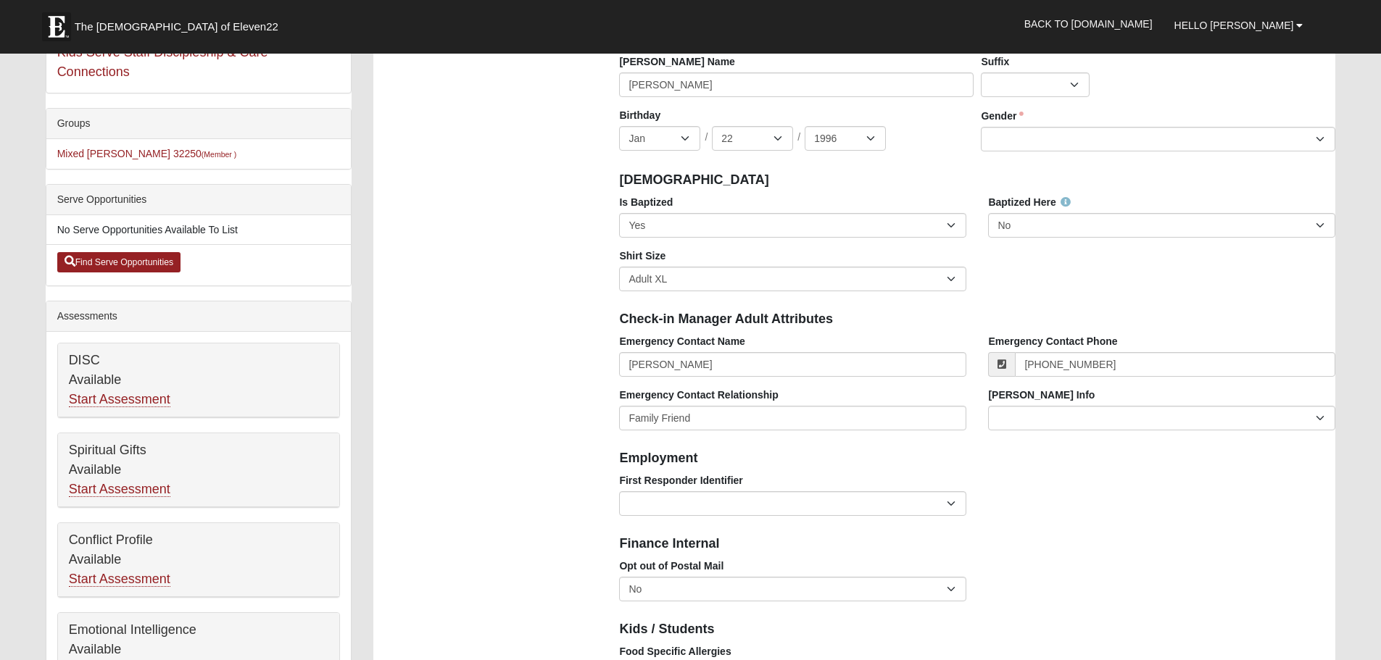
click at [783, 449] on div "Employment" at bounding box center [977, 458] width 738 height 32
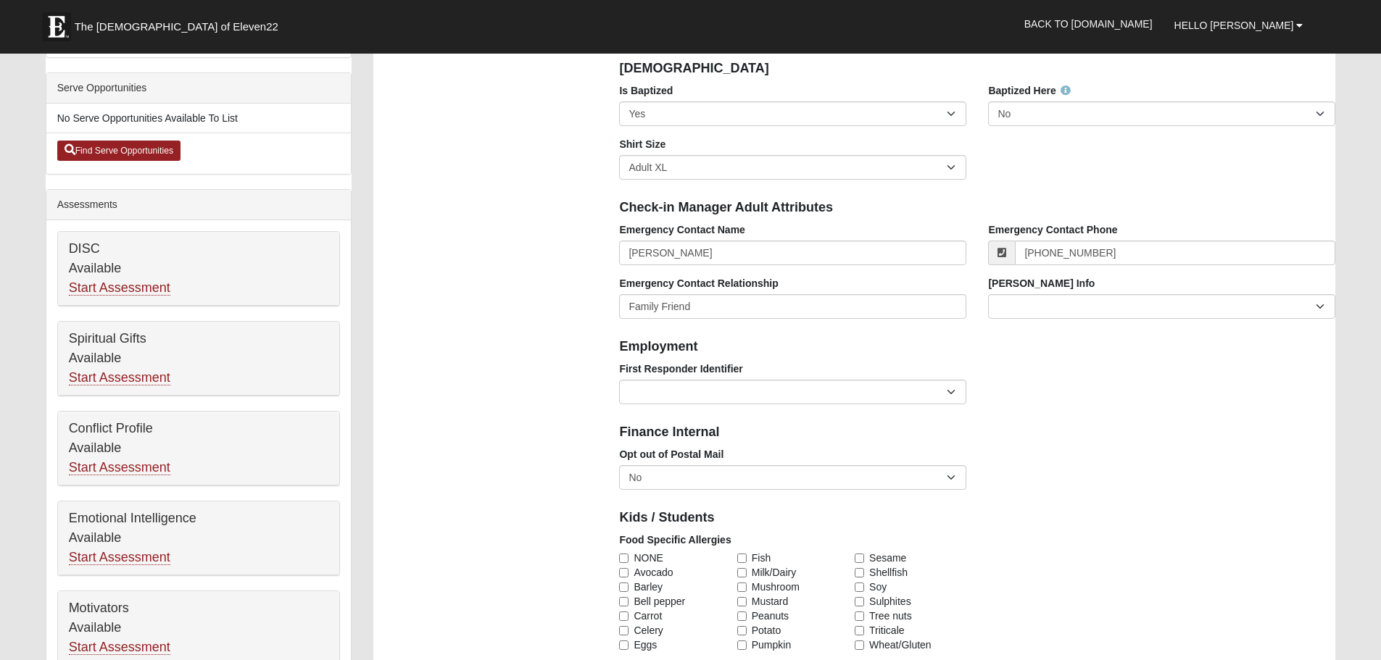
scroll to position [435, 0]
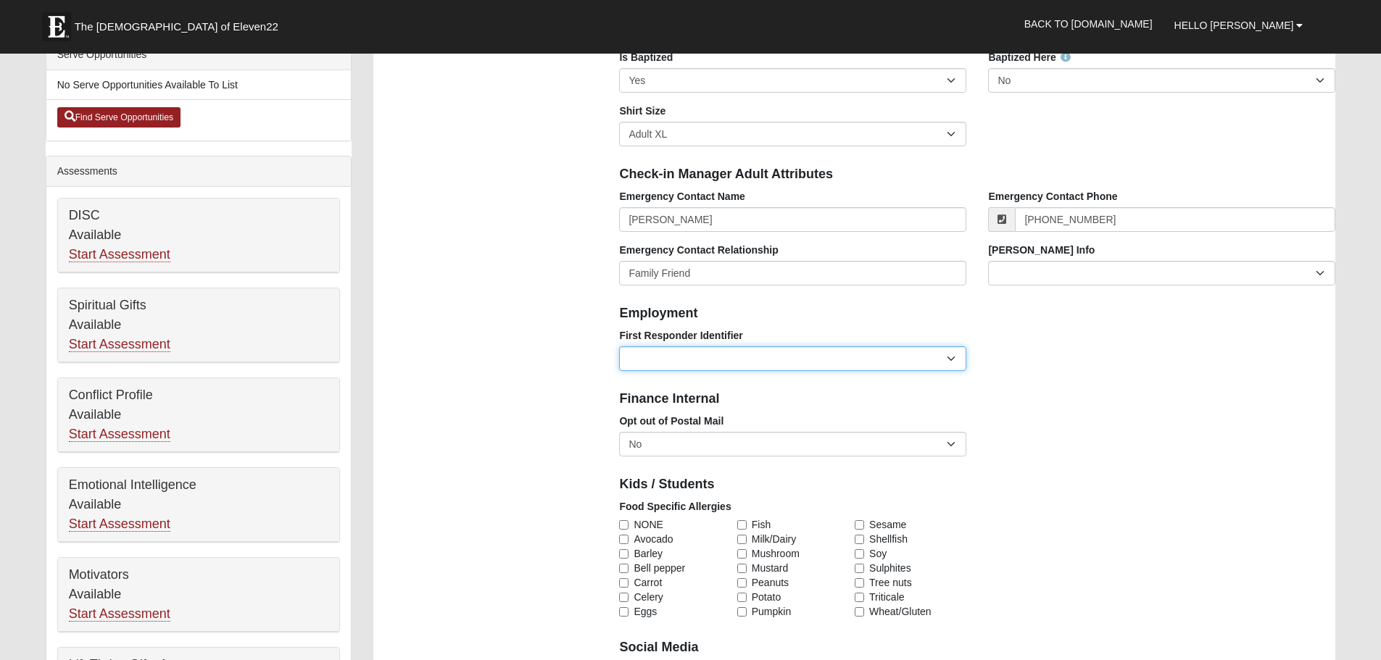
click at [768, 363] on select "EMT | Paramedic | Medical Firefighter | Fire Department Police Officer | Sherif…" at bounding box center [792, 359] width 347 height 25
click at [757, 320] on h4 "Employment" at bounding box center [977, 314] width 716 height 16
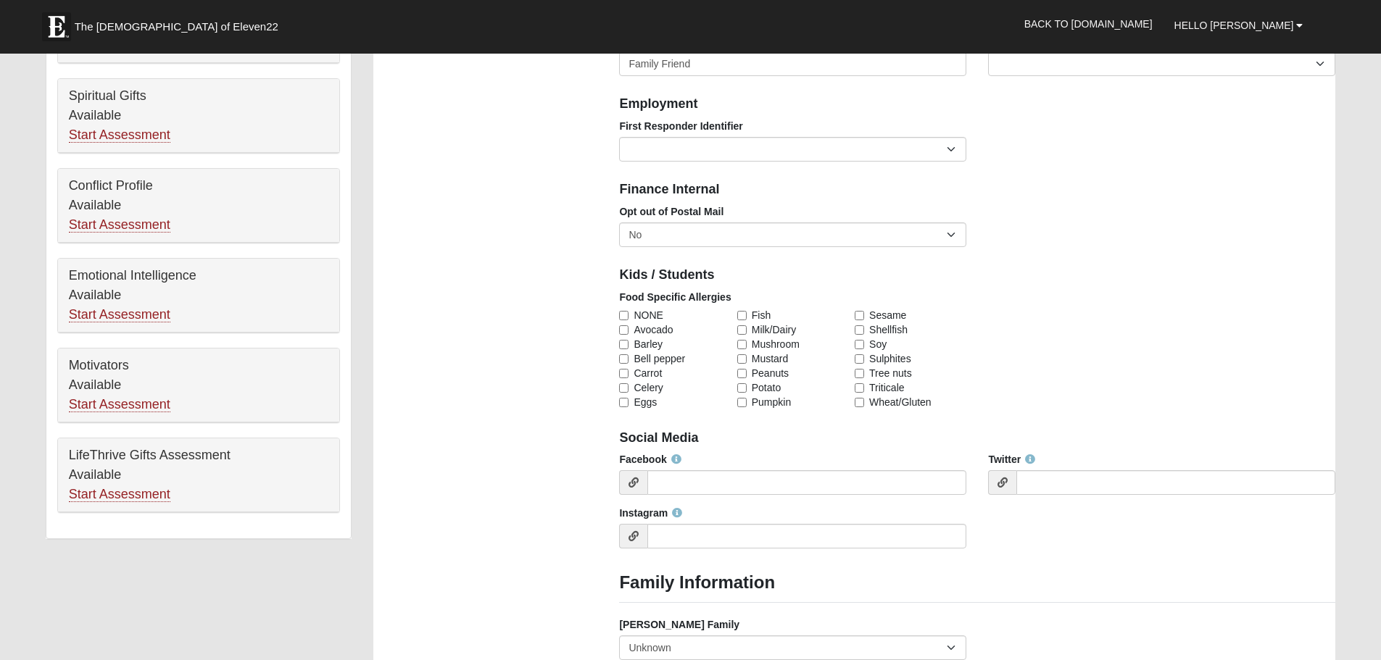
scroll to position [653, 0]
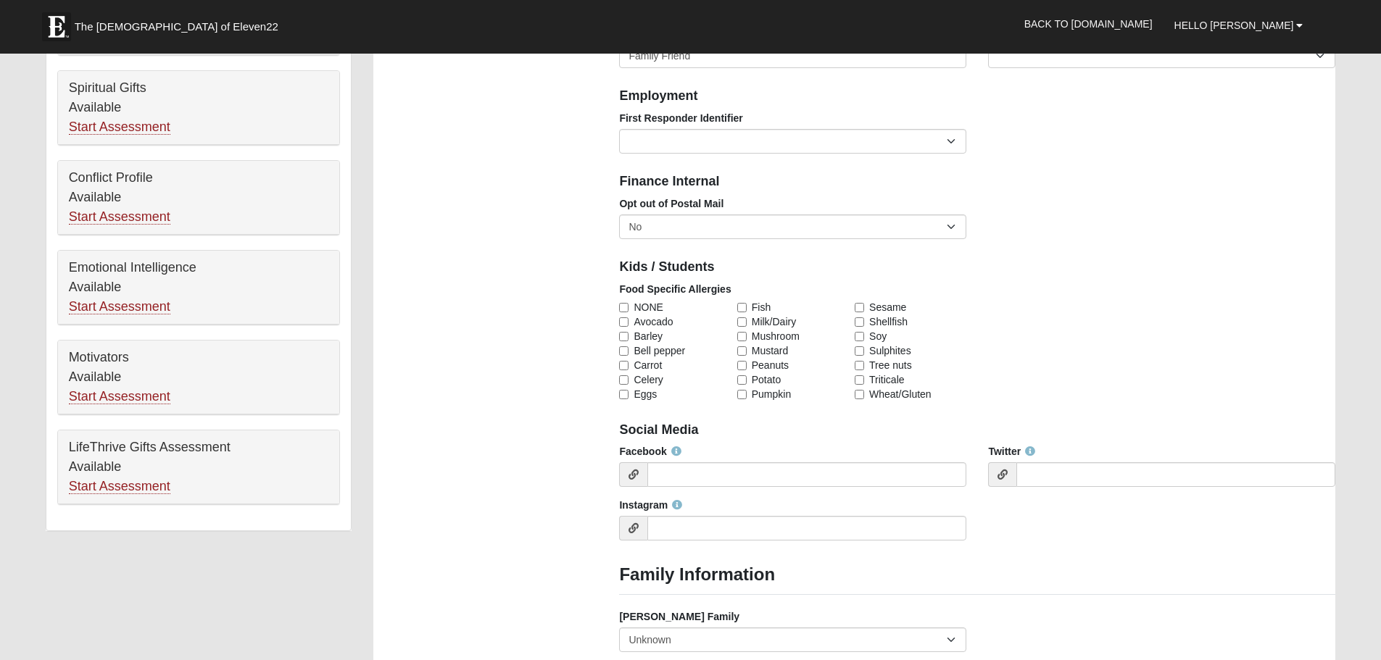
click at [868, 320] on label "Shellfish" at bounding box center [911, 322] width 112 height 15
click at [864, 320] on input "Shellfish" at bounding box center [859, 322] width 9 height 9
checkbox input "true"
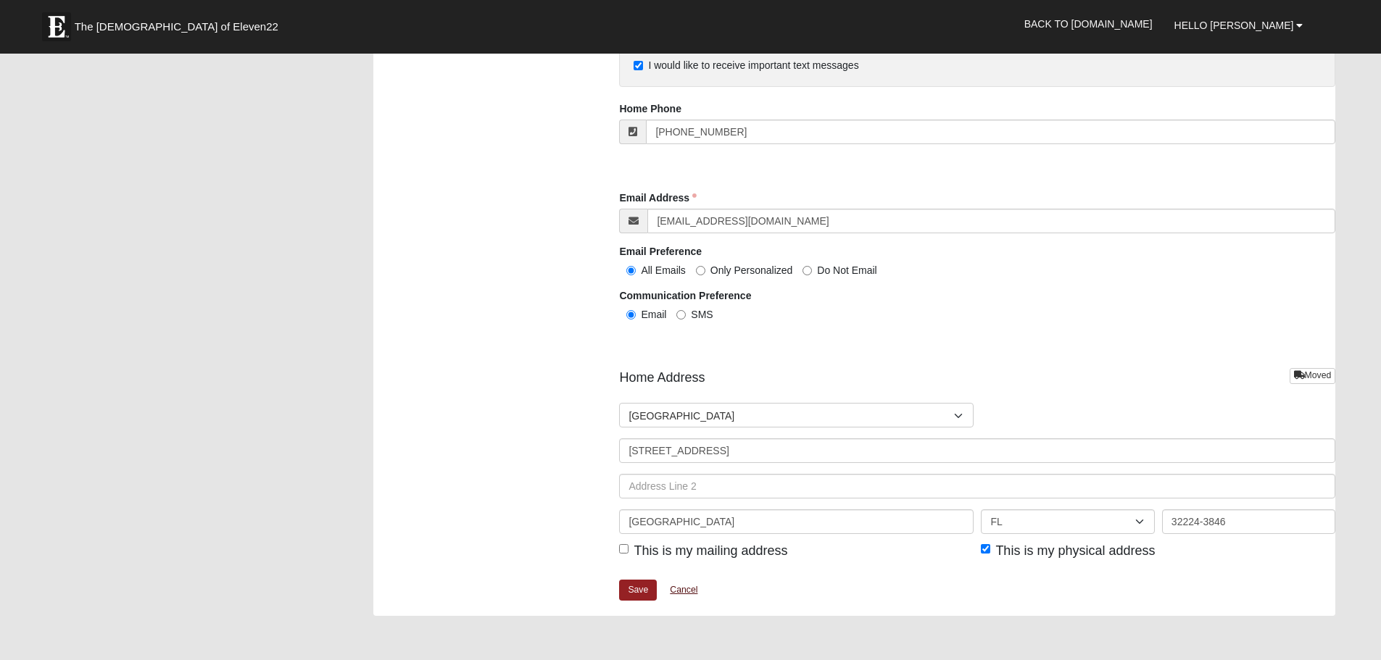
scroll to position [1523, 0]
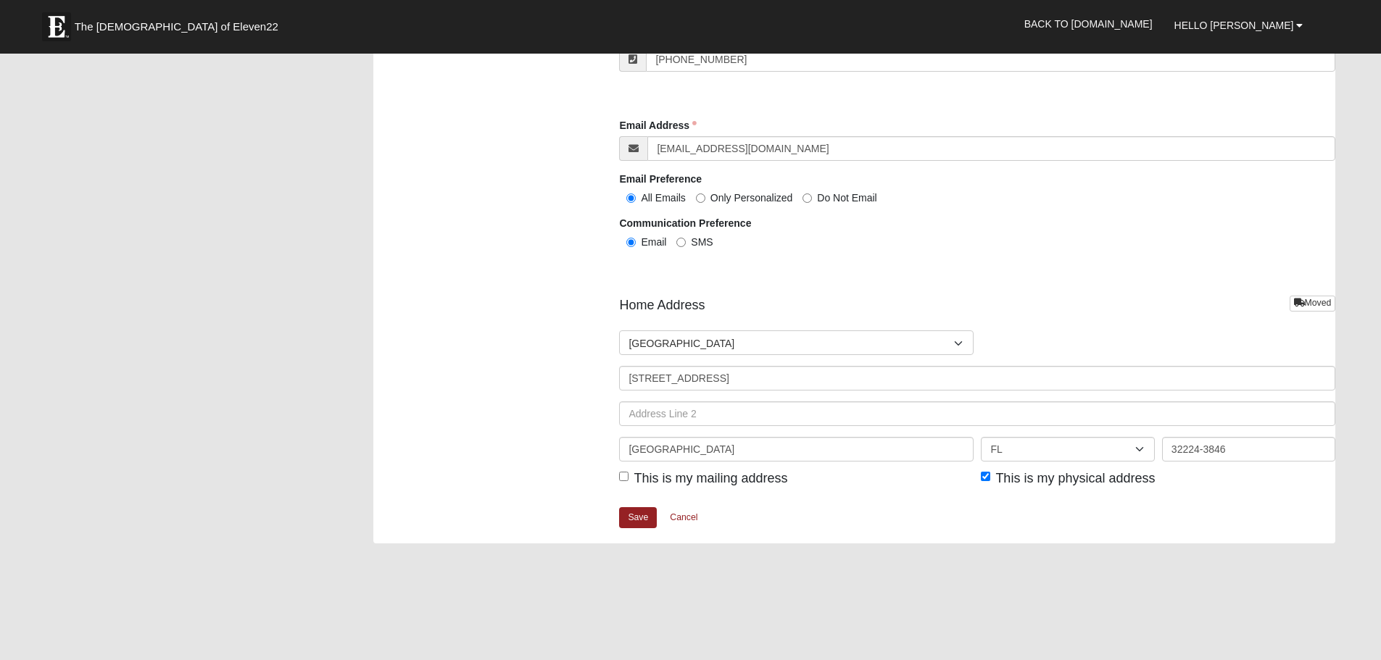
click at [641, 479] on span "This is my mailing address" at bounding box center [711, 478] width 154 height 15
click at [629, 479] on input "This is my mailing address" at bounding box center [623, 476] width 9 height 9
checkbox input "true"
click at [634, 515] on link "Save" at bounding box center [638, 518] width 38 height 21
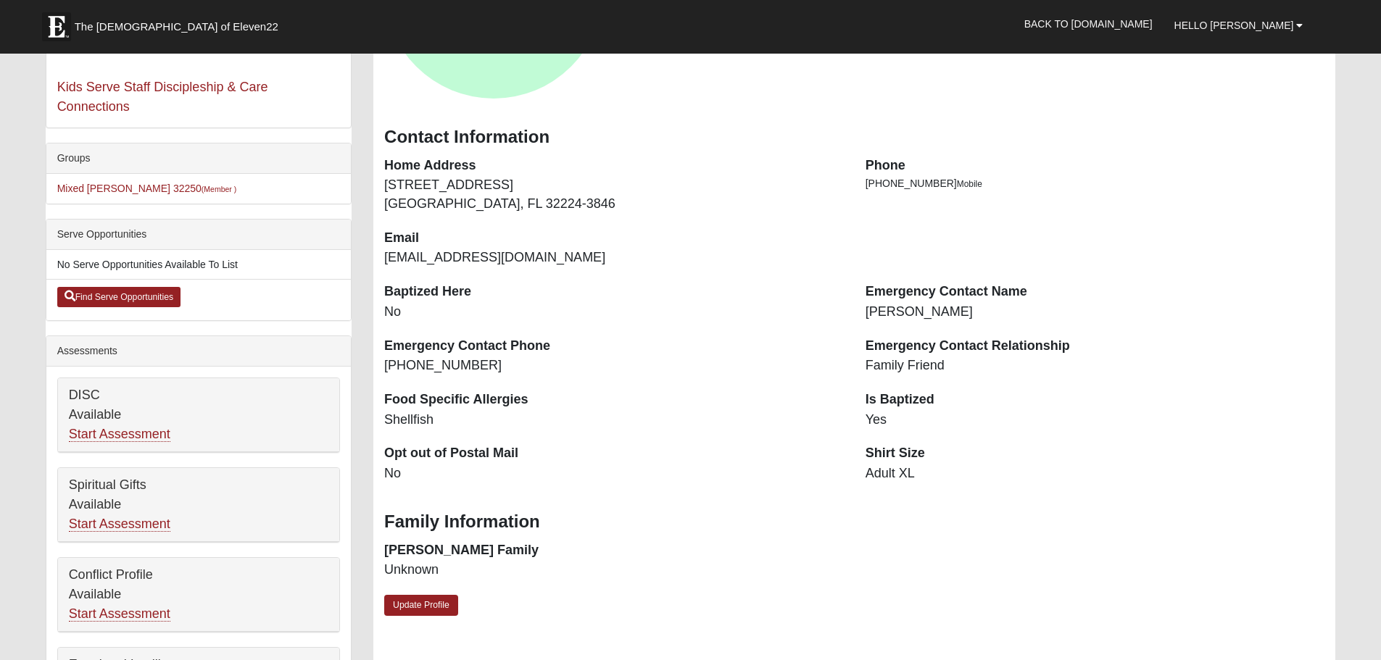
scroll to position [290, 0]
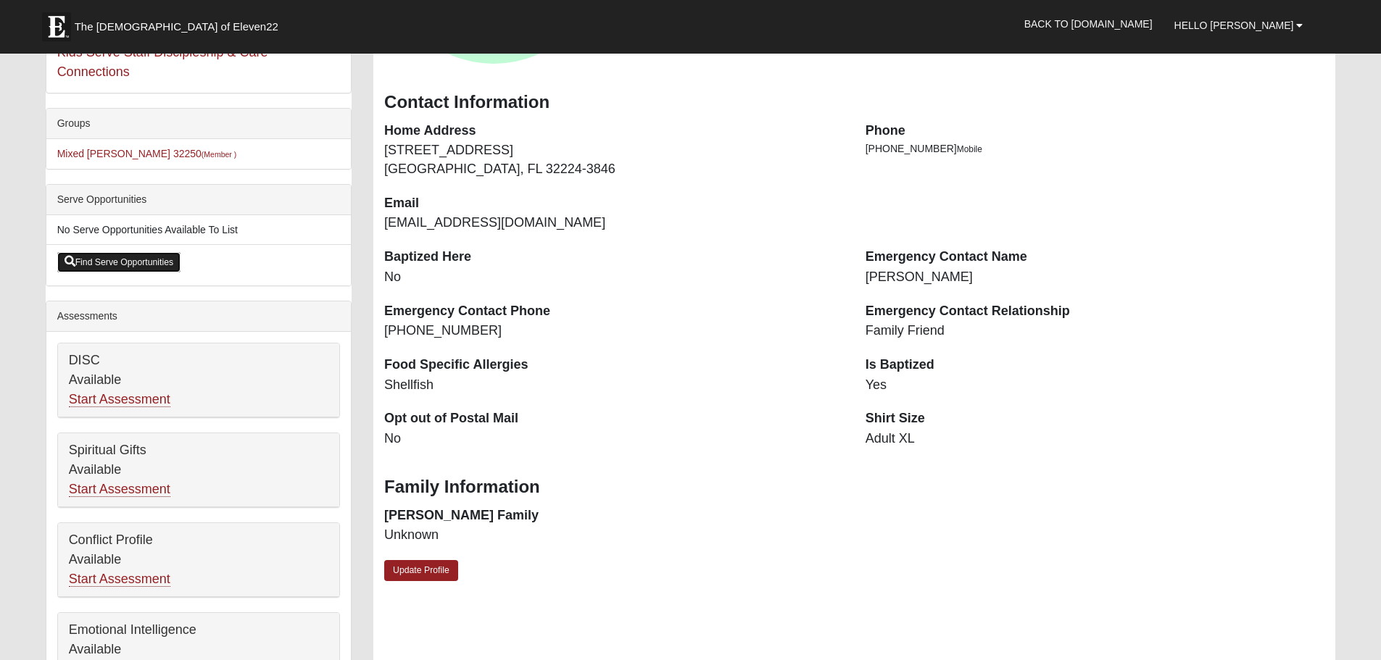
click at [131, 262] on link "Find Serve Opportunities" at bounding box center [119, 262] width 124 height 20
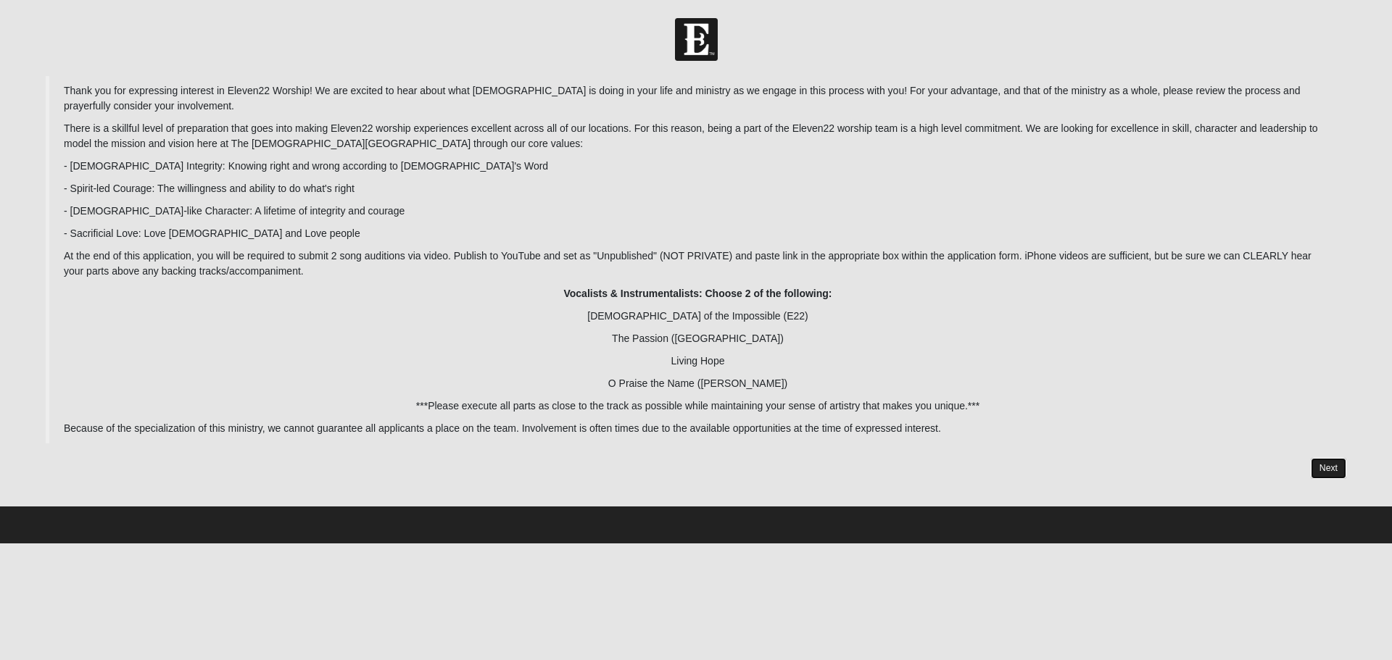
click at [1316, 466] on link "Next" at bounding box center [1329, 468] width 36 height 21
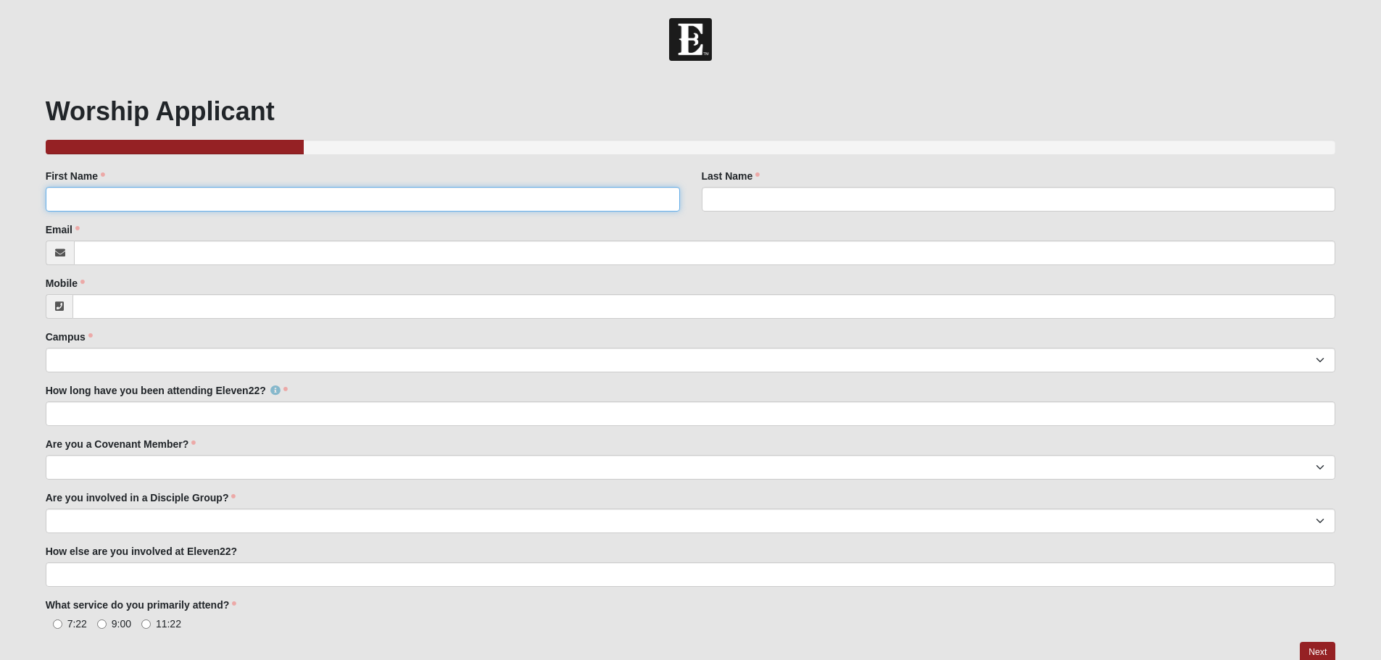
click at [186, 210] on input "First Name" at bounding box center [363, 199] width 634 height 25
type input "[PERSON_NAME]"
type input "Hartiens"
type input "[EMAIL_ADDRESS][DOMAIN_NAME]"
type input "[PHONE_NUMBER]"
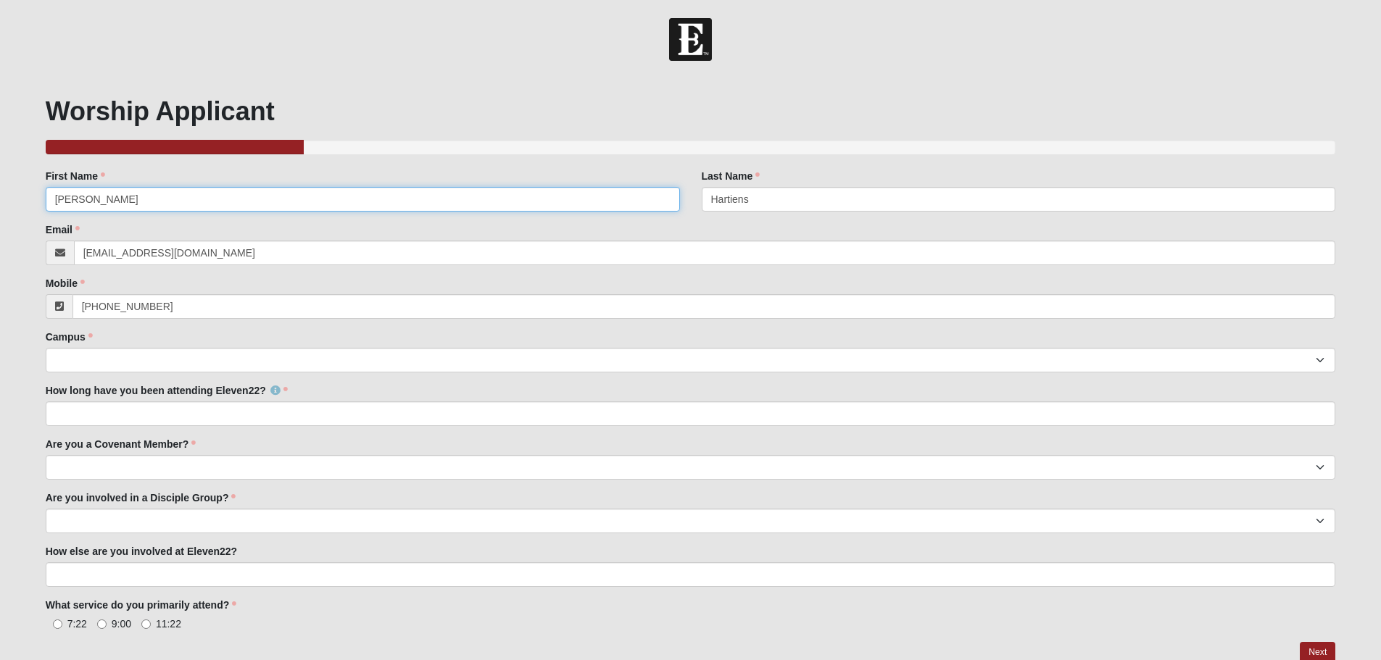
click at [307, 207] on input "[PERSON_NAME]" at bounding box center [363, 199] width 634 height 25
type input "[PERSON_NAME]"
click at [301, 216] on div "First Name [PERSON_NAME] First Name is required." at bounding box center [363, 196] width 656 height 54
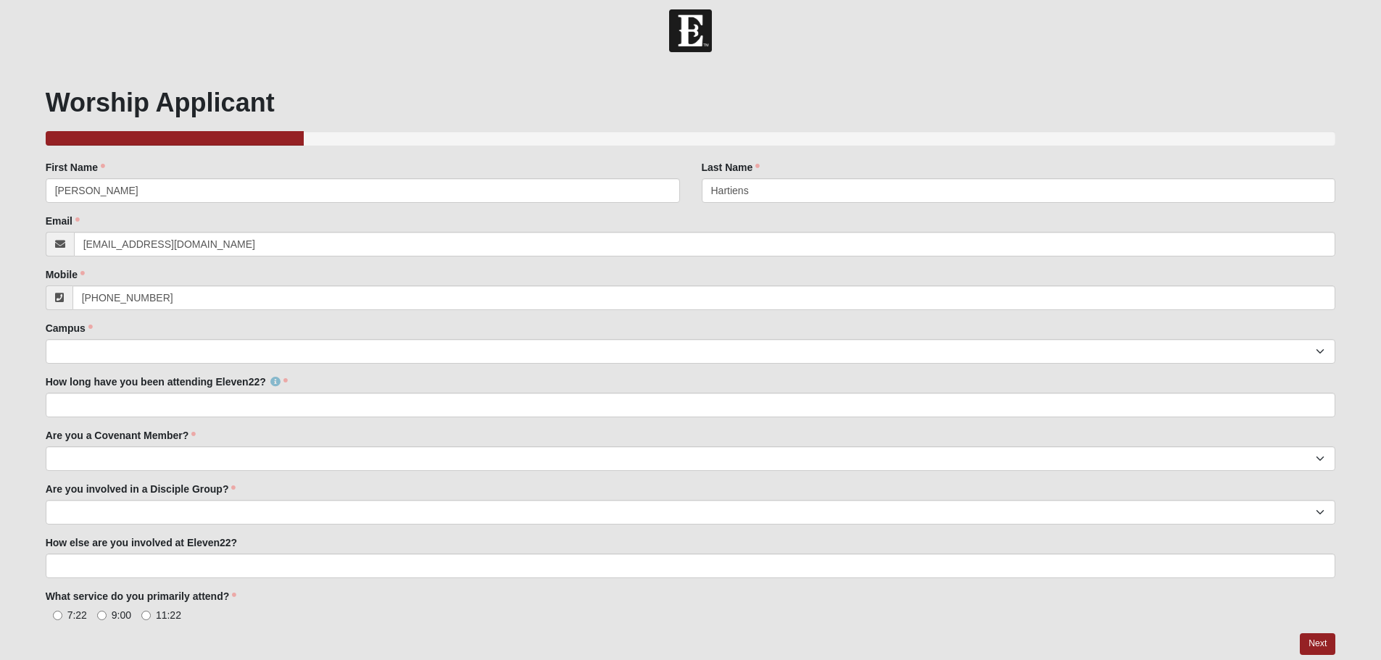
scroll to position [67, 0]
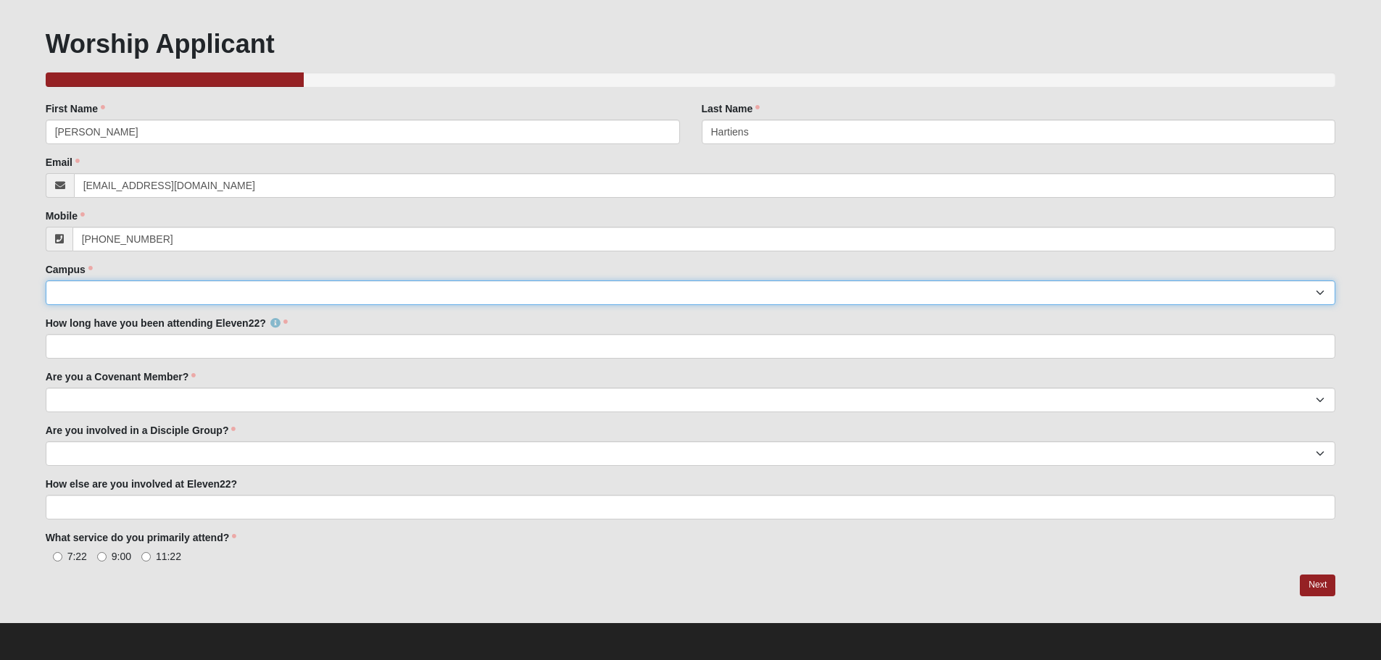
click at [247, 289] on select "Arlington Baymeadows Eleven22 Online [PERSON_NAME][GEOGRAPHIC_DATA] Jesup [GEOG…" at bounding box center [691, 293] width 1291 height 25
click at [228, 290] on select "Arlington Baymeadows Eleven22 Online [PERSON_NAME][GEOGRAPHIC_DATA] Jesup [GEOG…" at bounding box center [691, 293] width 1291 height 25
select select "3"
click at [46, 281] on select "Arlington Baymeadows Eleven22 Online [PERSON_NAME][GEOGRAPHIC_DATA] Jesup [GEOG…" at bounding box center [691, 293] width 1291 height 25
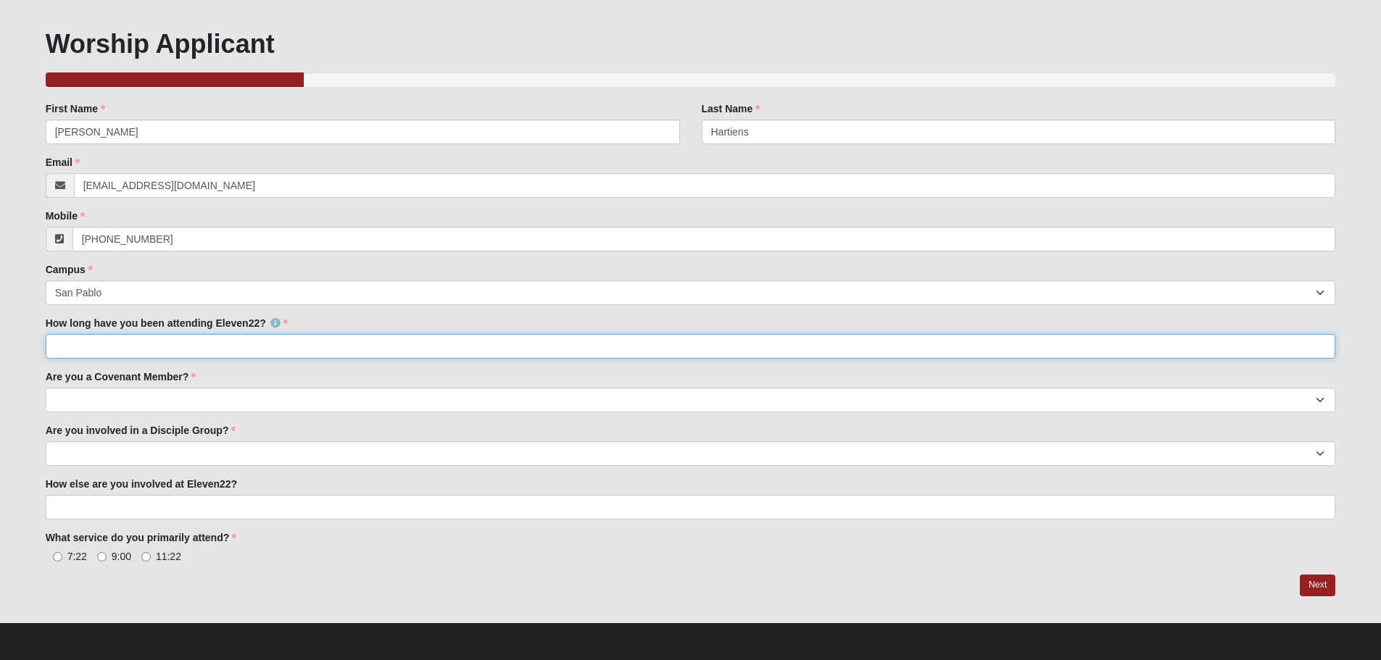
click at [143, 343] on input "How long have you been attending Eleven22?" at bounding box center [691, 346] width 1291 height 25
click at [268, 357] on input "How long have you been attending Eleven22?" at bounding box center [691, 346] width 1291 height 25
type input "A couple of years now."
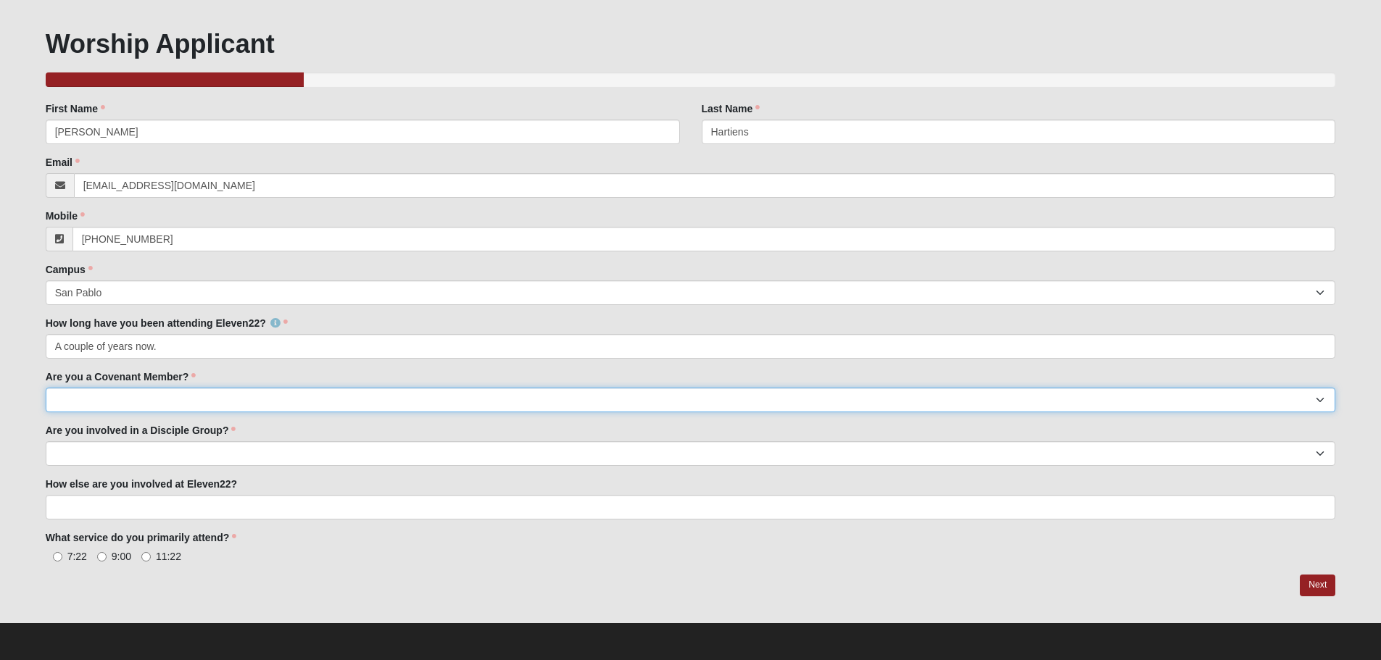
click at [261, 402] on select "Yes No I'm signed up for a class" at bounding box center [691, 400] width 1291 height 25
select select "No"
click at [46, 388] on select "Yes No I'm signed up for a class" at bounding box center [691, 400] width 1291 height 25
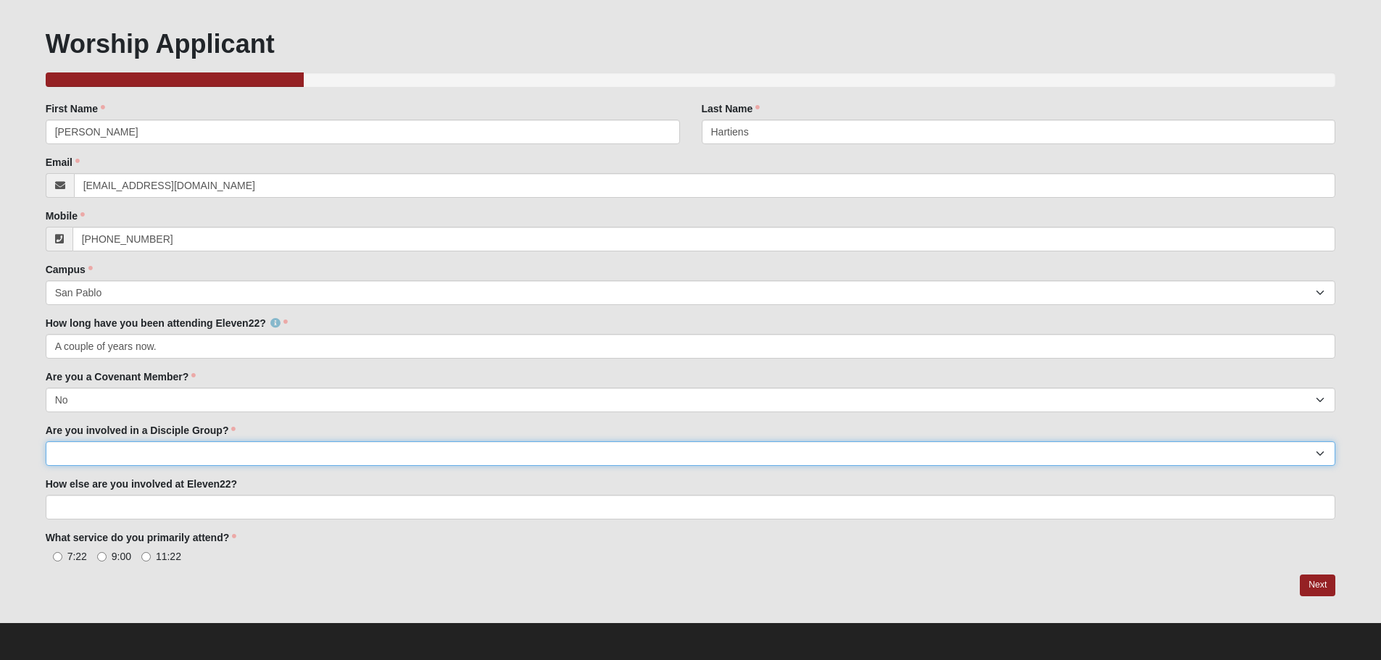
click at [211, 454] on select "Yes No" at bounding box center [691, 454] width 1291 height 25
click at [191, 444] on select "Yes No" at bounding box center [691, 454] width 1291 height 25
select select "Yes"
click at [46, 442] on select "Yes No" at bounding box center [691, 454] width 1291 height 25
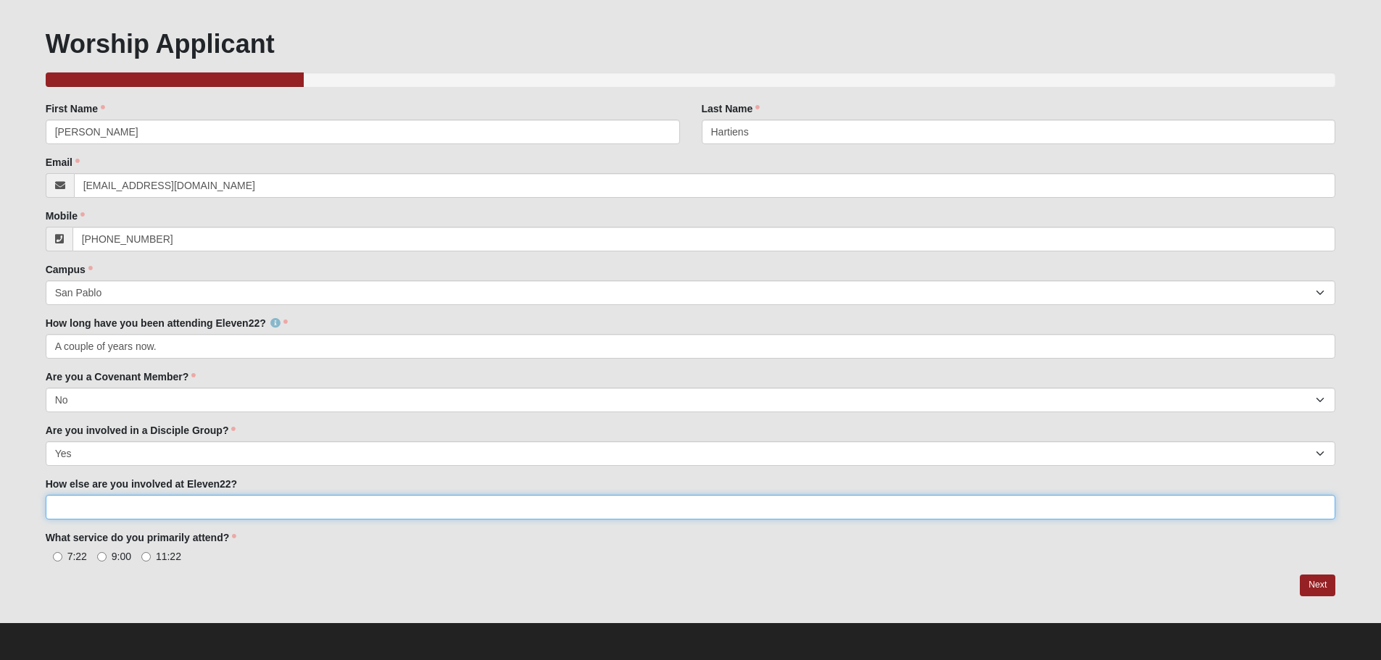
click at [165, 506] on input "How else are you involved at Eleven22?" at bounding box center [691, 507] width 1291 height 25
type input "Just attending weekly service but nothing else besides my [DATE] morning discip…"
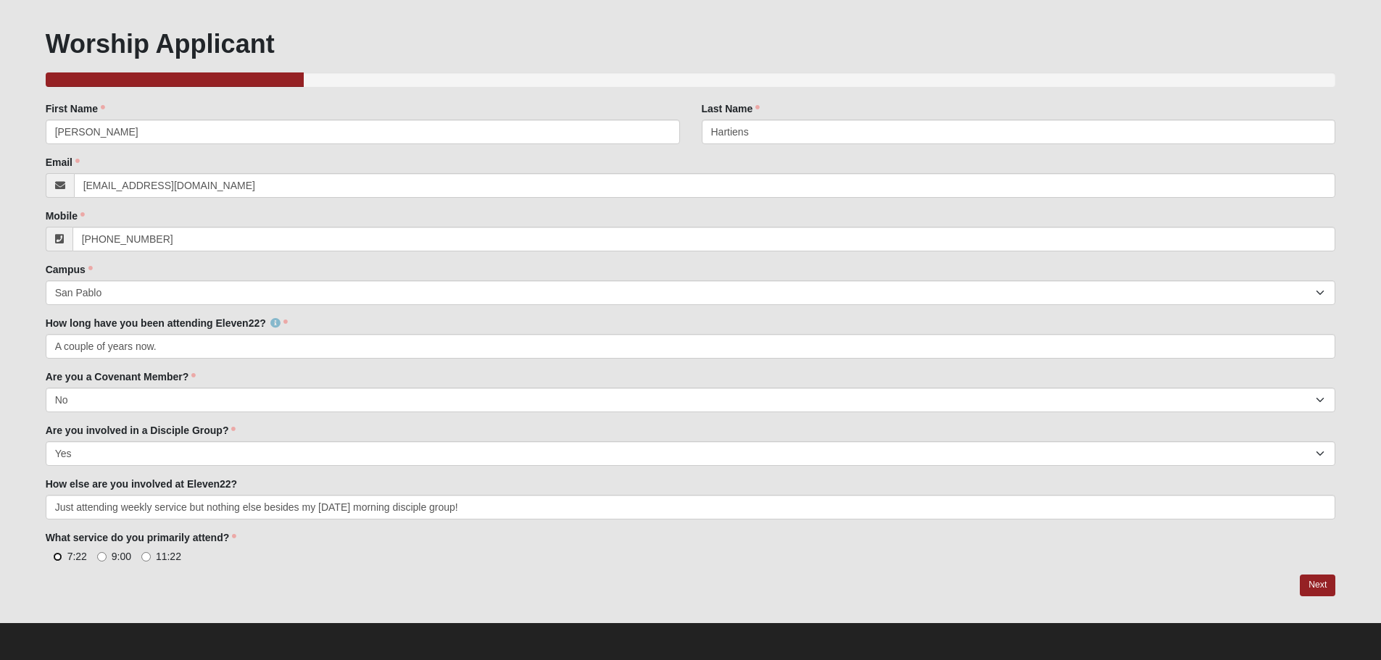
click at [61, 558] on input "7:22" at bounding box center [57, 556] width 9 height 9
radio input "true"
click at [1318, 577] on link "Next" at bounding box center [1318, 585] width 36 height 21
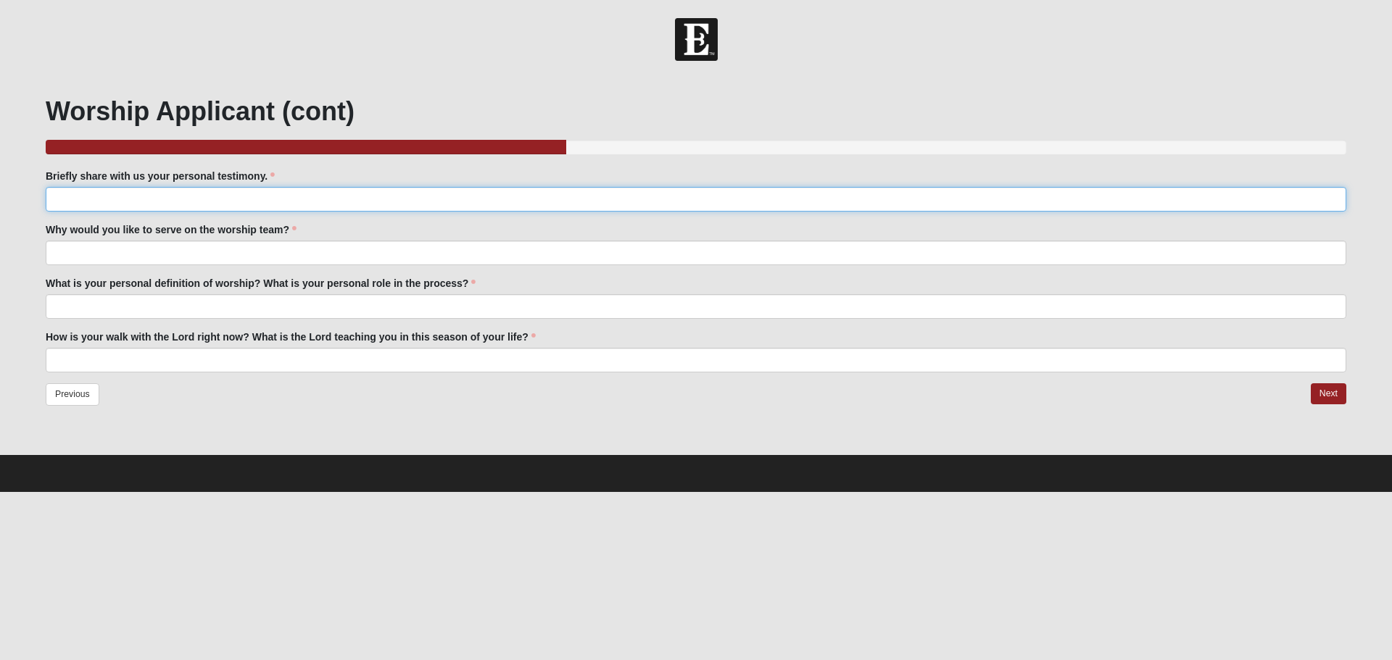
click at [204, 191] on input "Briefly share with us your personal testimony." at bounding box center [696, 199] width 1301 height 25
